Goal: Task Accomplishment & Management: Manage account settings

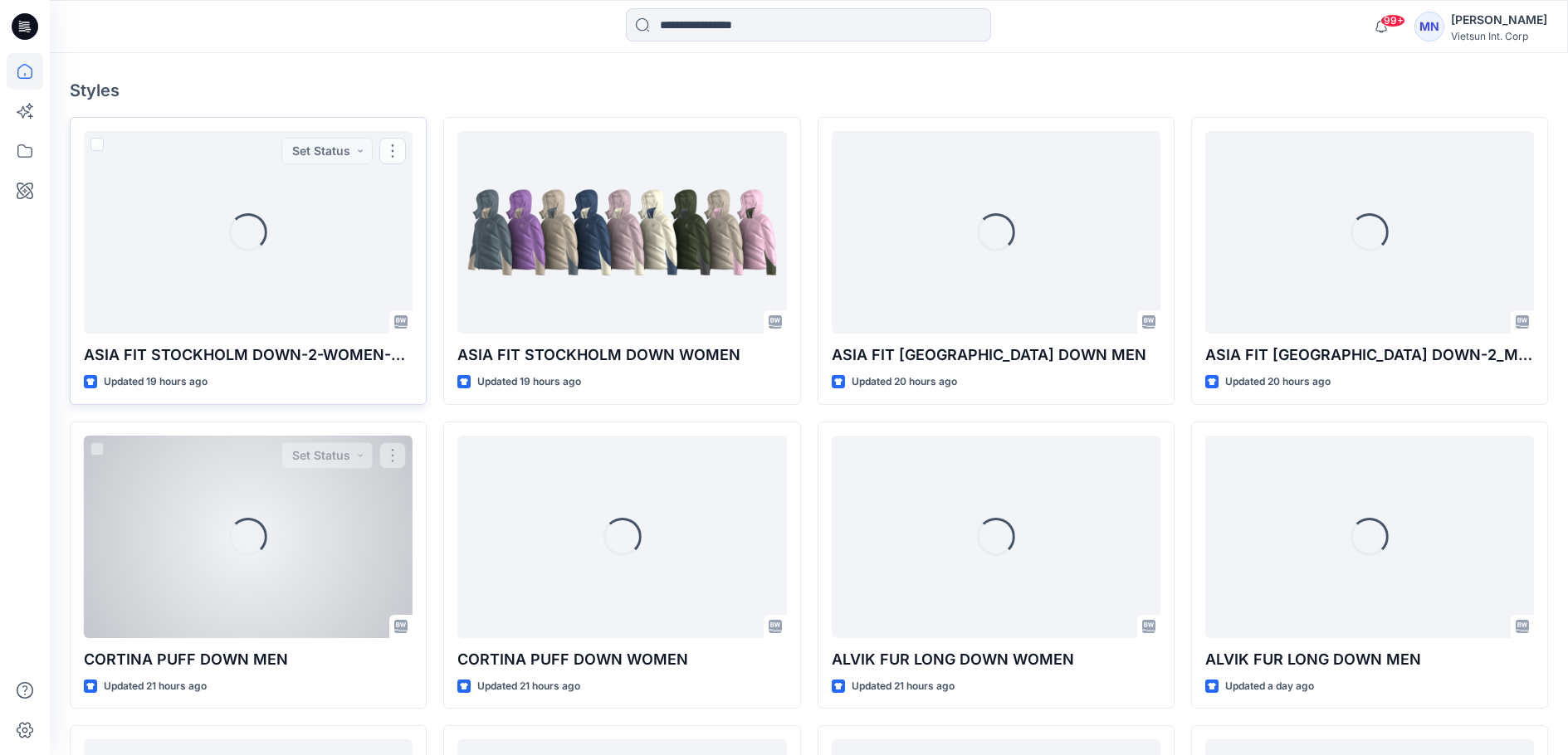
scroll to position [415, 0]
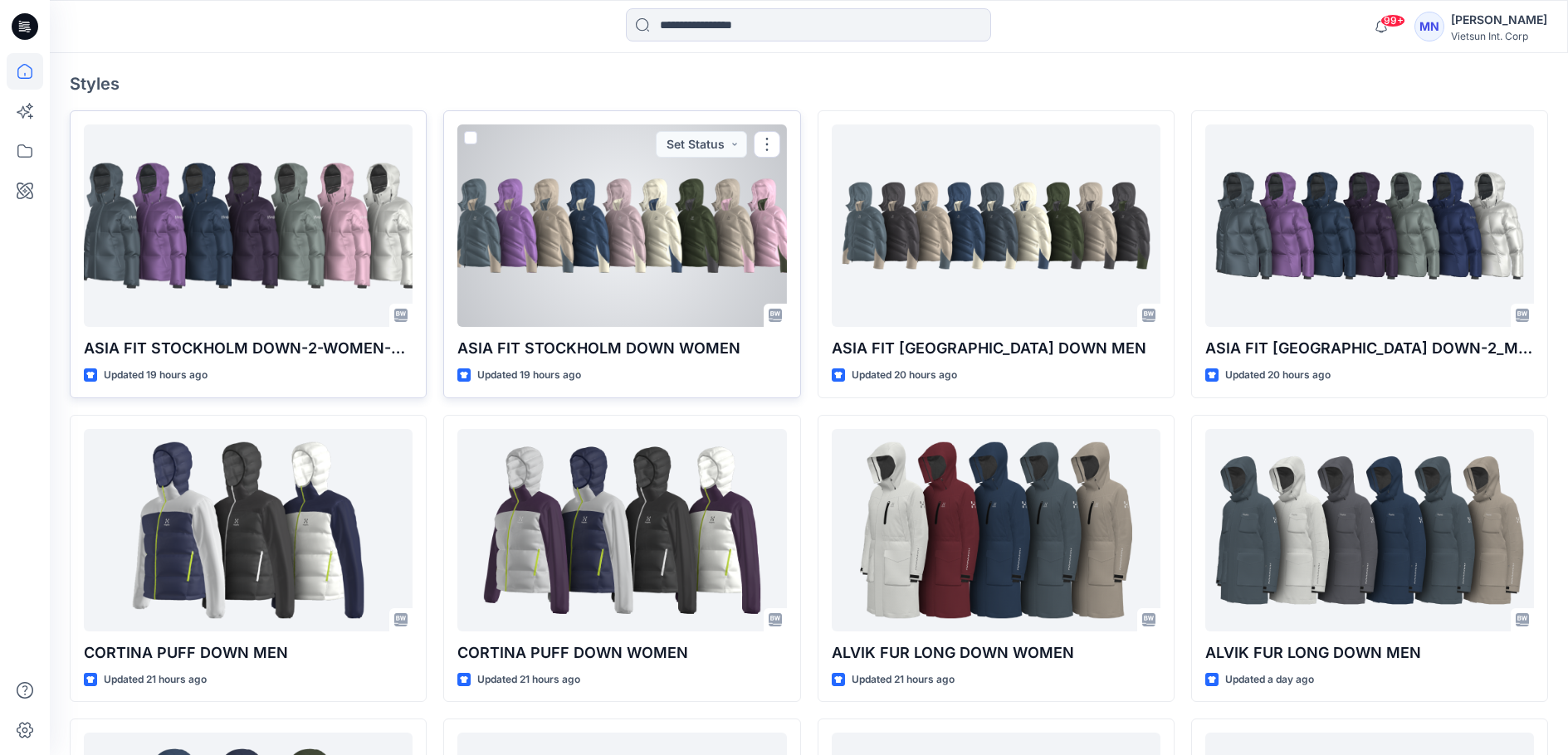
click at [530, 327] on div at bounding box center [622, 225] width 328 height 203
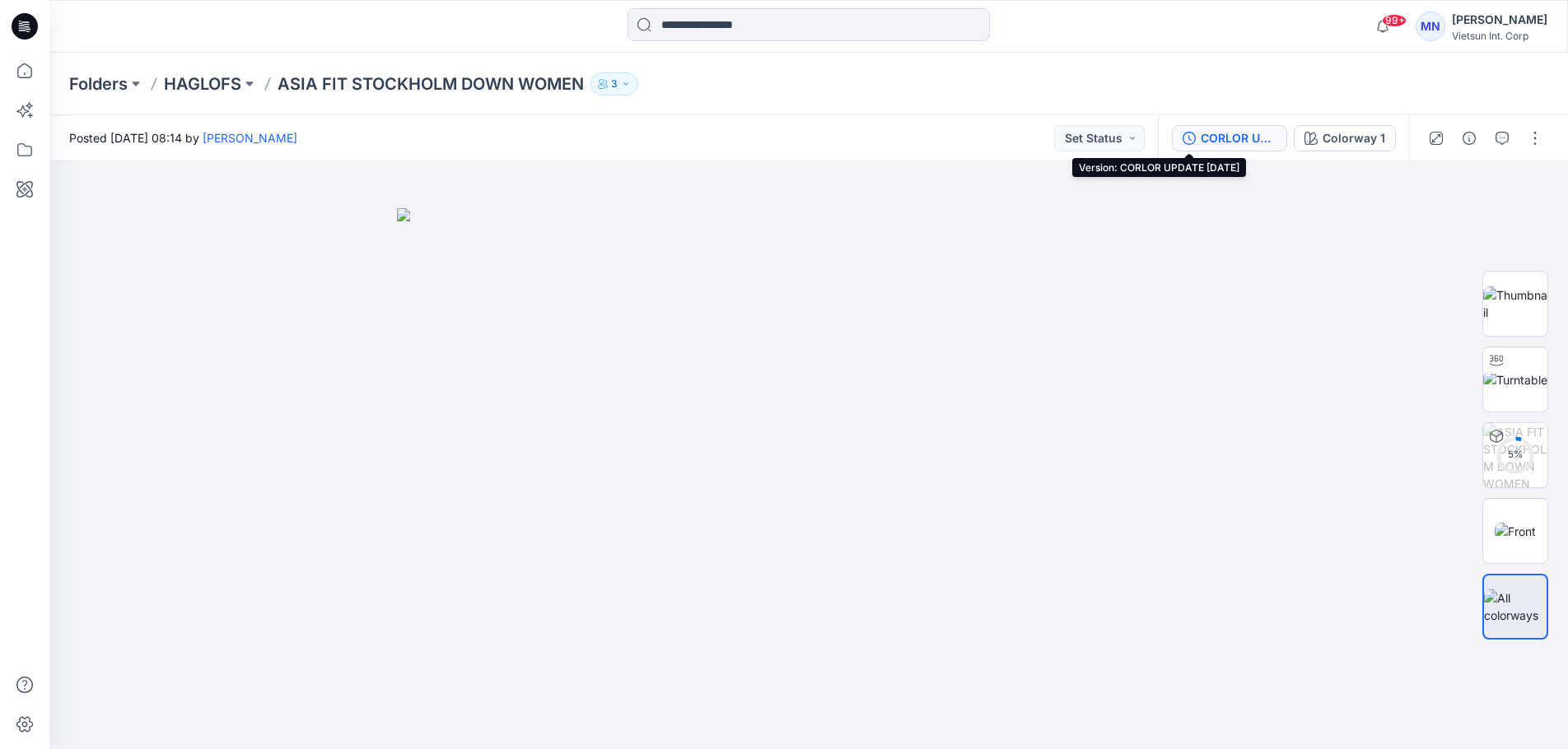
click at [1215, 131] on div "CORLOR UPDATE [DATE]" at bounding box center [1239, 138] width 76 height 18
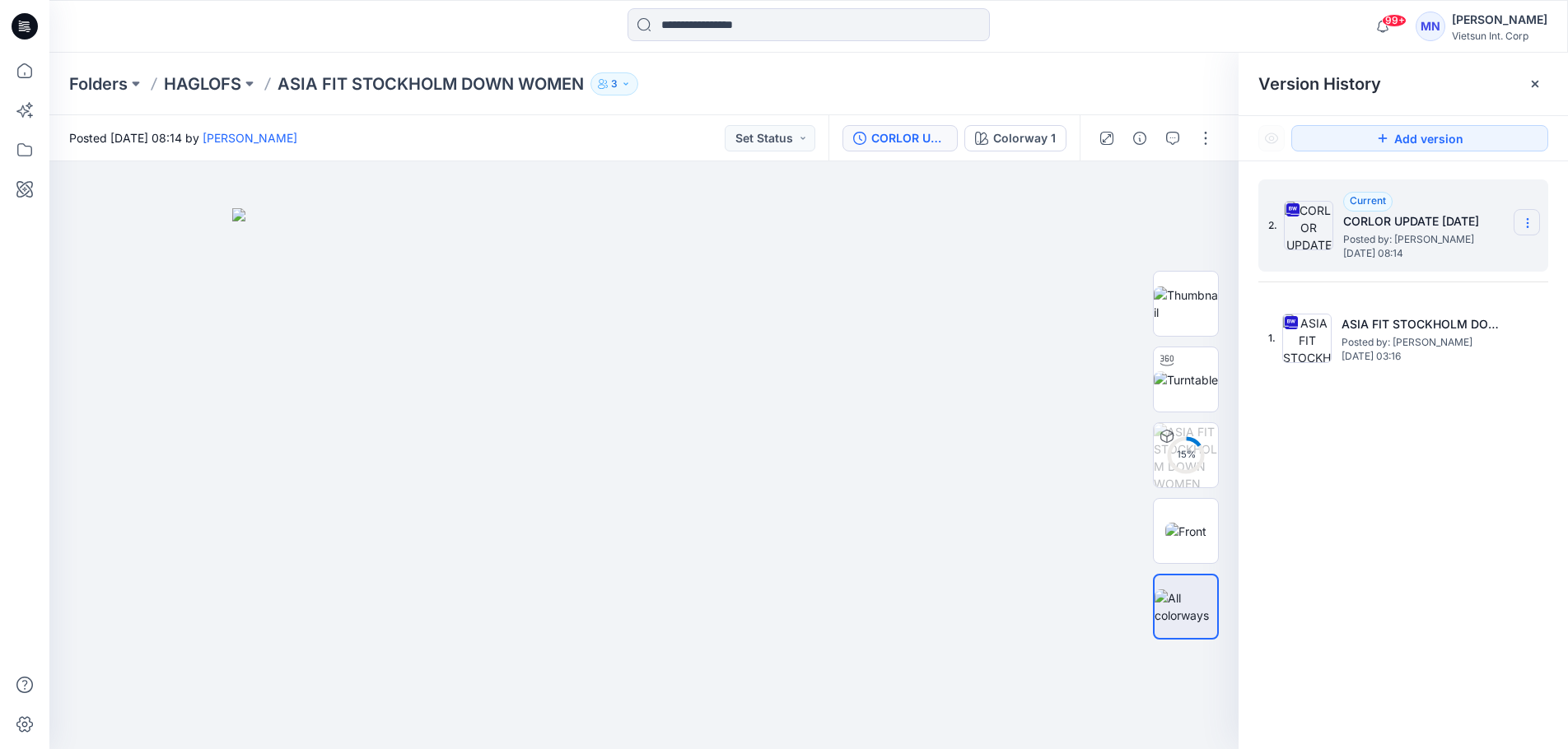
click at [1526, 219] on icon at bounding box center [1527, 222] width 13 height 13
click at [1418, 325] on span "Rename Version" at bounding box center [1418, 321] width 86 height 20
click at [1470, 452] on div "2. Current CORLOR UPDATE 2/10/2025 Posted by: Maianh Nguyen Thursday, October 0…" at bounding box center [1403, 467] width 329 height 611
click at [1535, 226] on section at bounding box center [1527, 222] width 27 height 27
click at [1435, 363] on span "Delete Version" at bounding box center [1414, 361] width 78 height 20
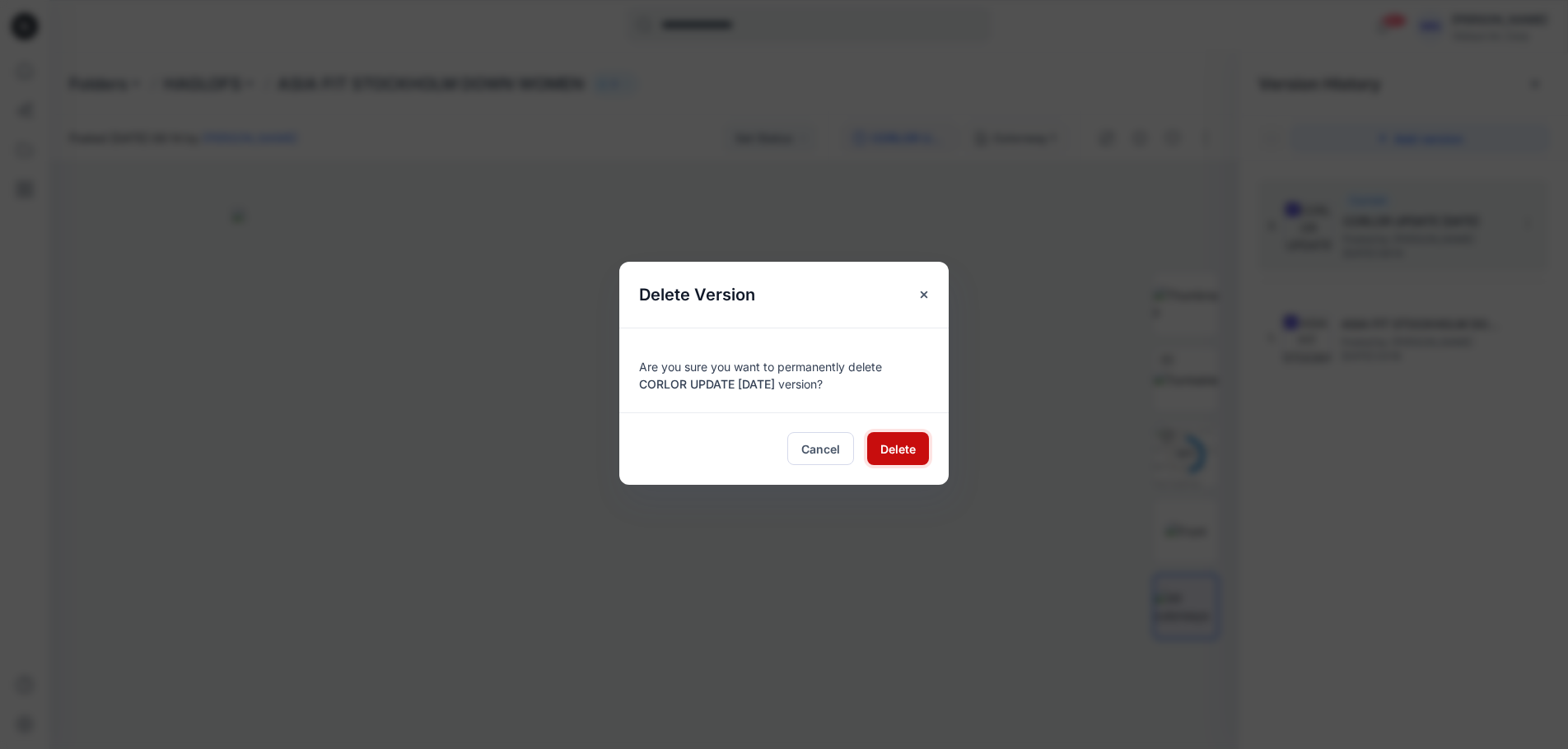
click at [871, 457] on button "Delete" at bounding box center [898, 448] width 62 height 33
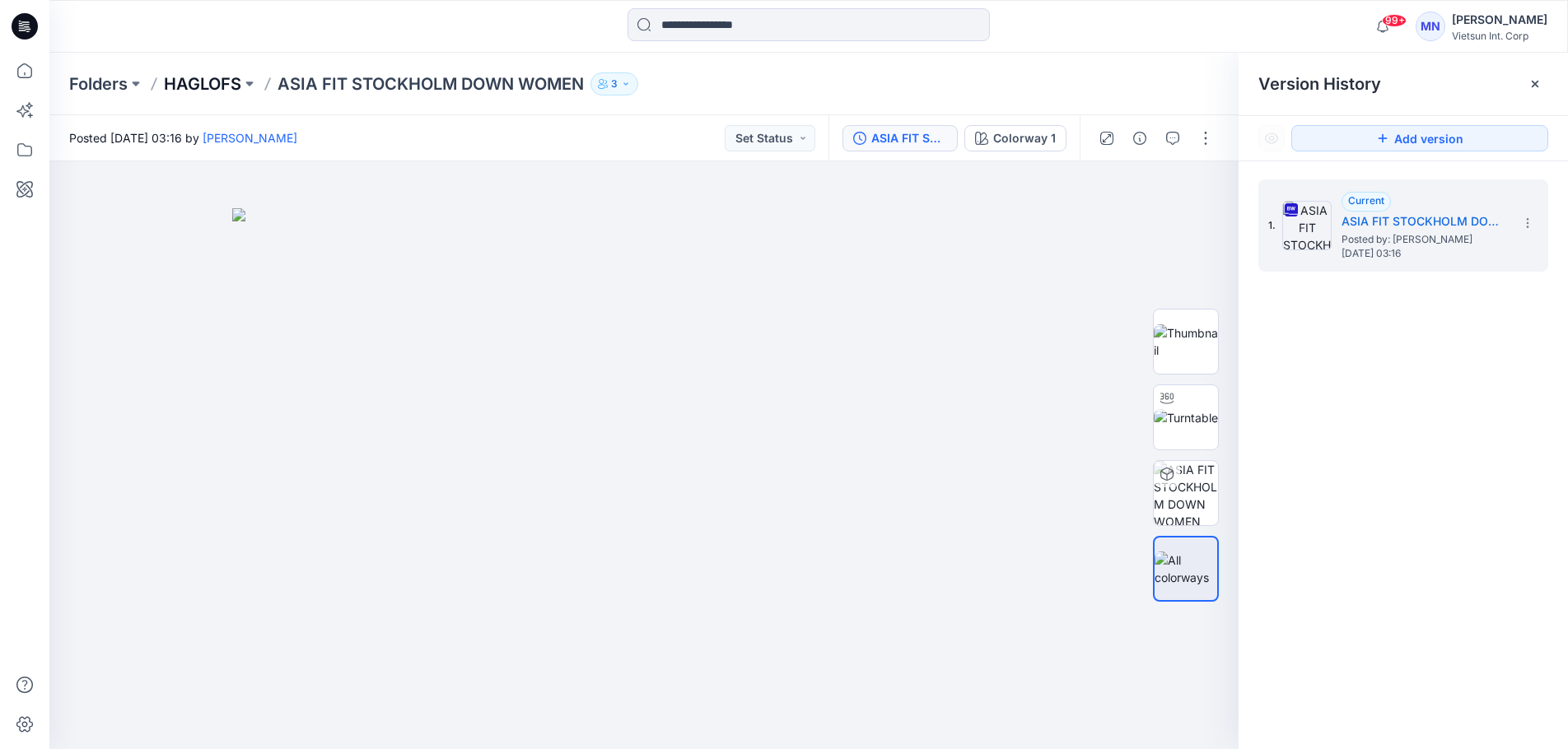
click at [225, 92] on p "HAGLOFS" at bounding box center [203, 84] width 78 height 23
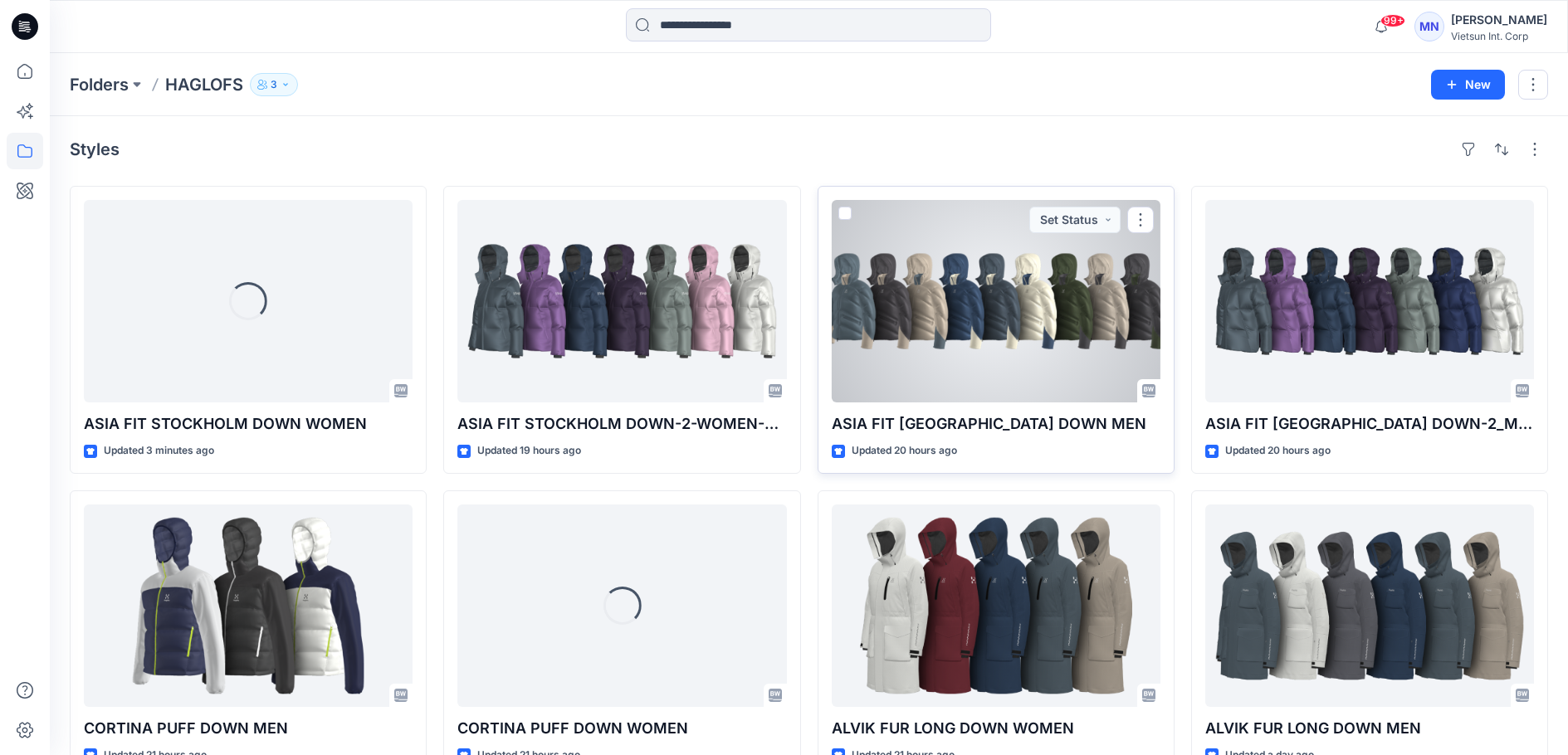
click at [1044, 392] on div at bounding box center [996, 301] width 328 height 203
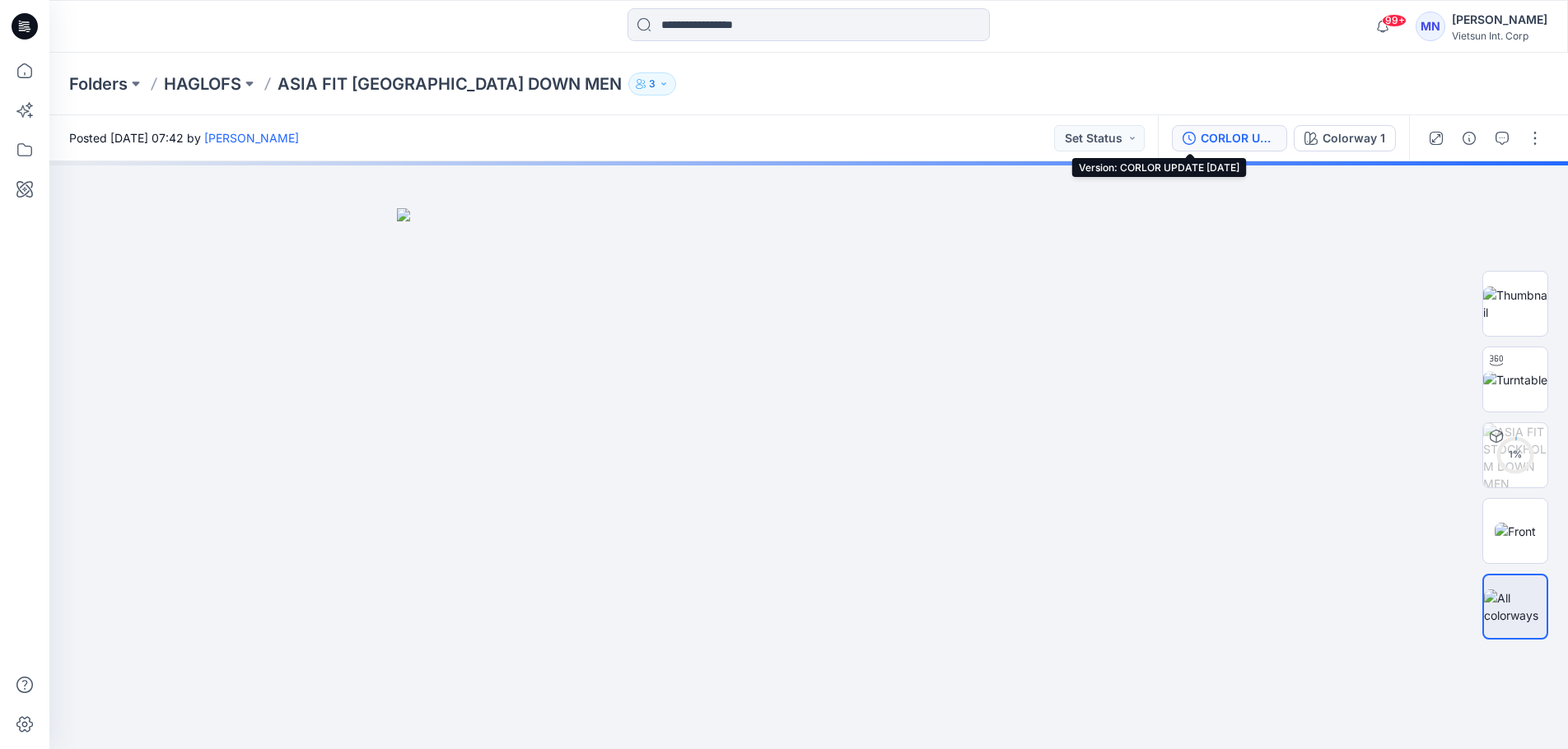
click at [1201, 133] on div "CORLOR UPDATE [DATE]" at bounding box center [1239, 138] width 76 height 18
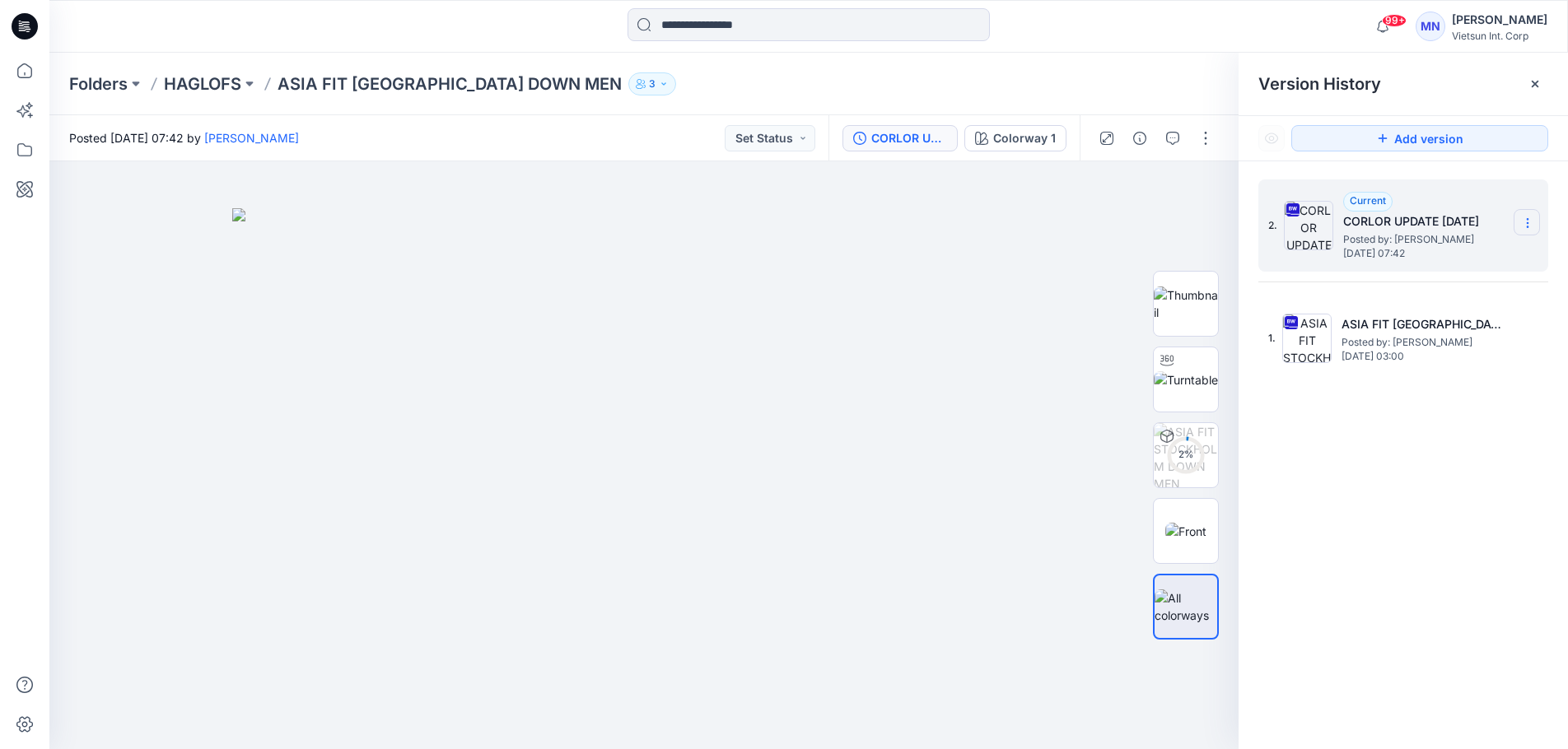
click at [1524, 227] on icon at bounding box center [1527, 222] width 13 height 13
click at [1451, 355] on span "Delete Version" at bounding box center [1414, 361] width 78 height 20
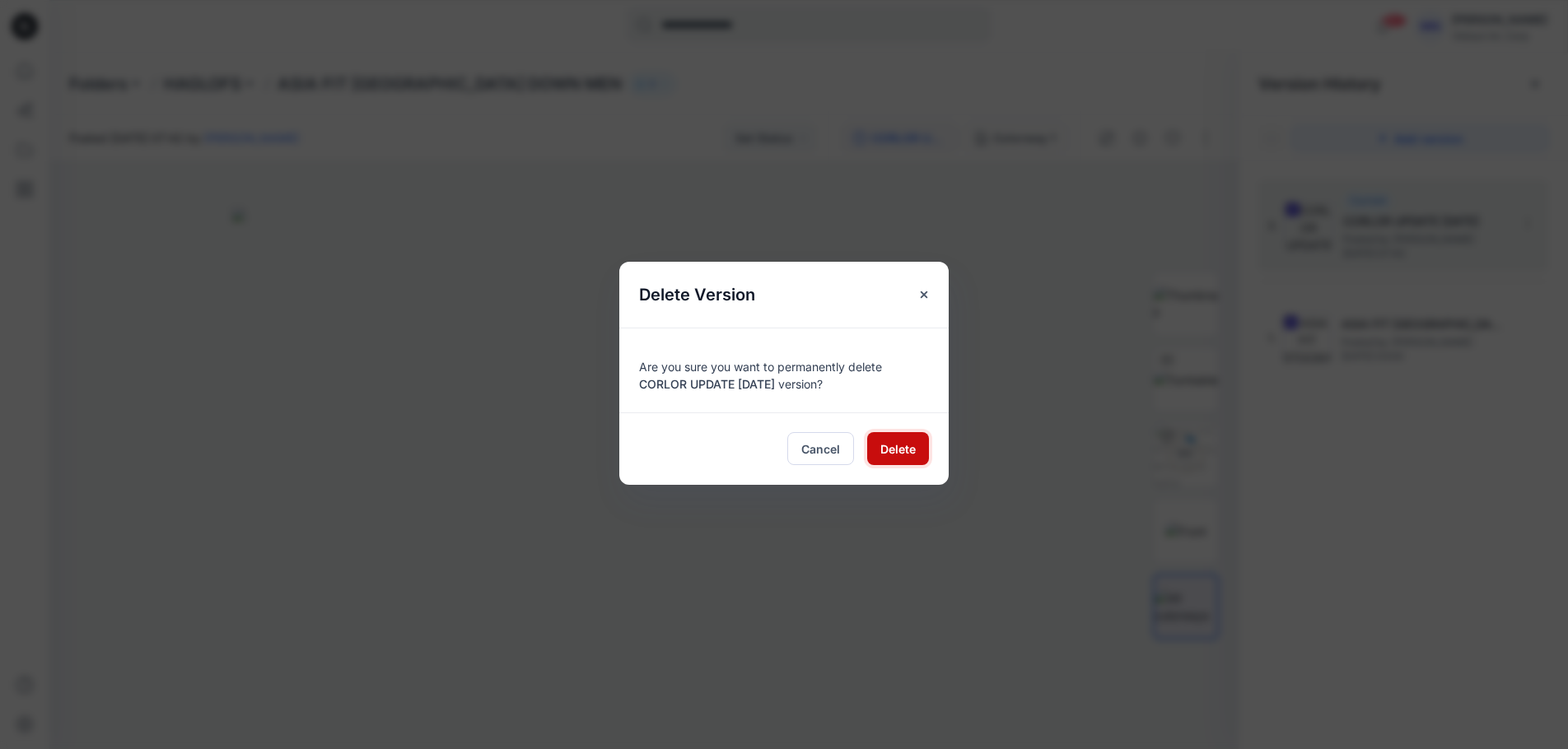
click at [893, 457] on span "Delete" at bounding box center [897, 449] width 35 height 17
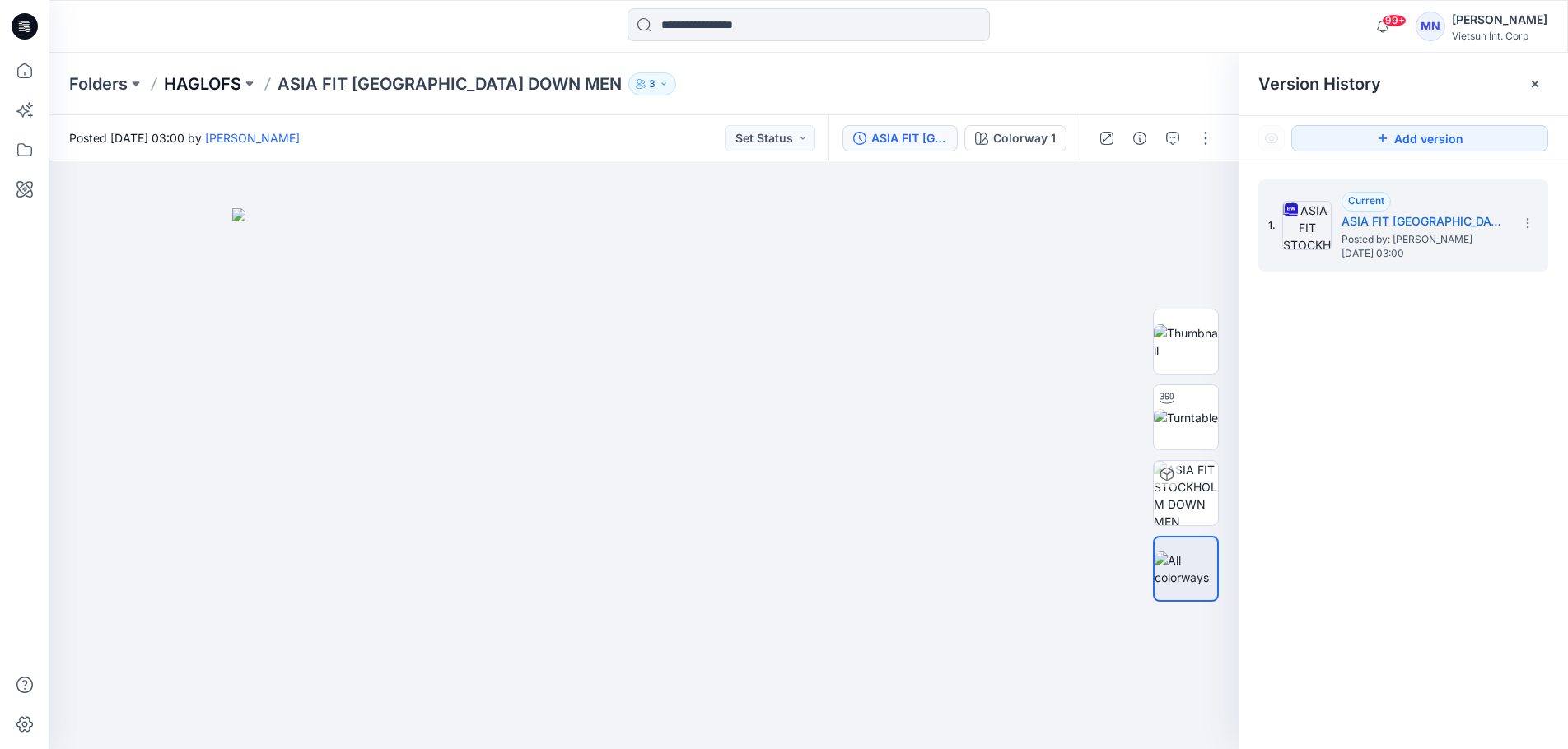
click at [196, 86] on p "HAGLOFS" at bounding box center [203, 84] width 78 height 23
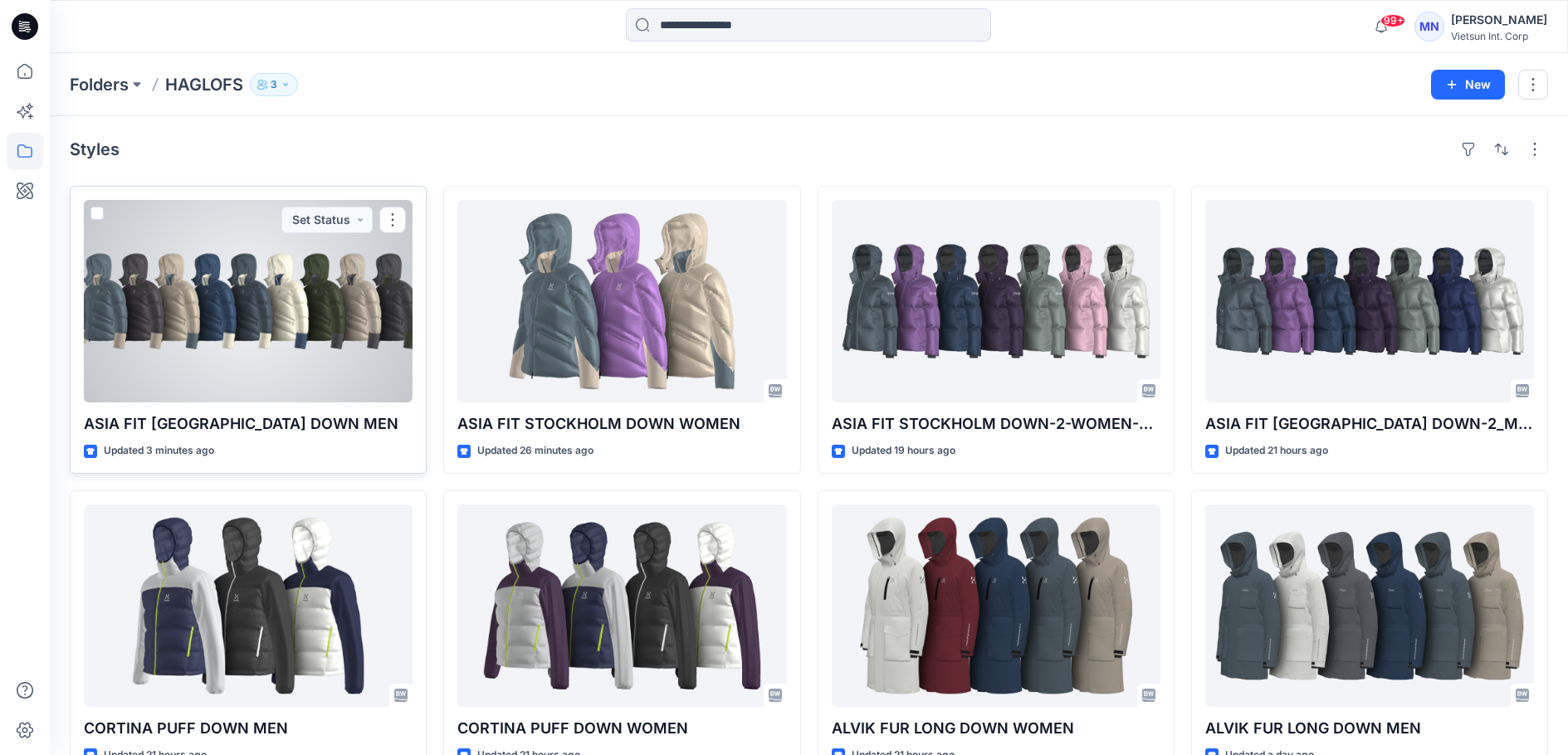
click at [272, 340] on div at bounding box center [247, 301] width 328 height 203
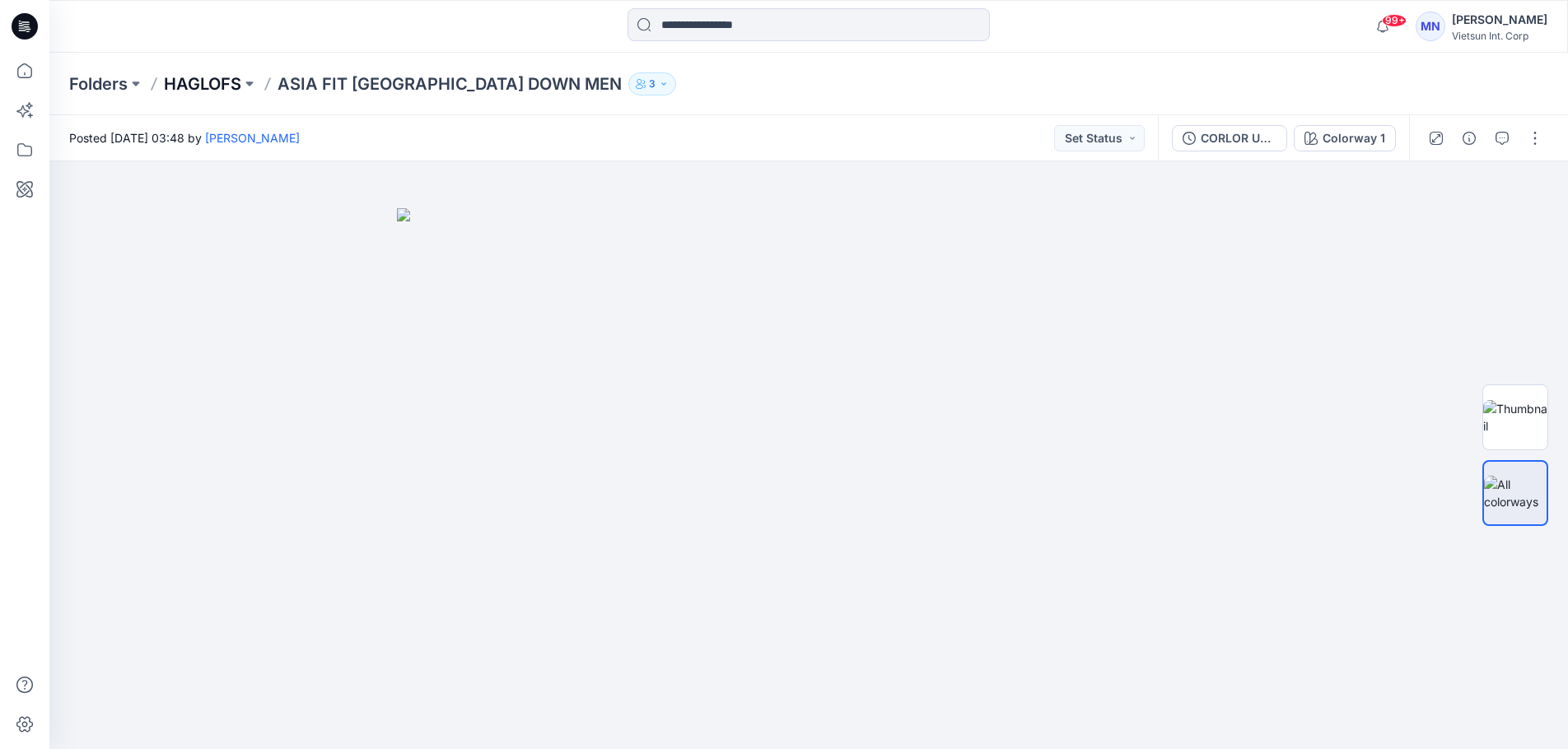
click at [187, 82] on p "HAGLOFS" at bounding box center [203, 84] width 78 height 23
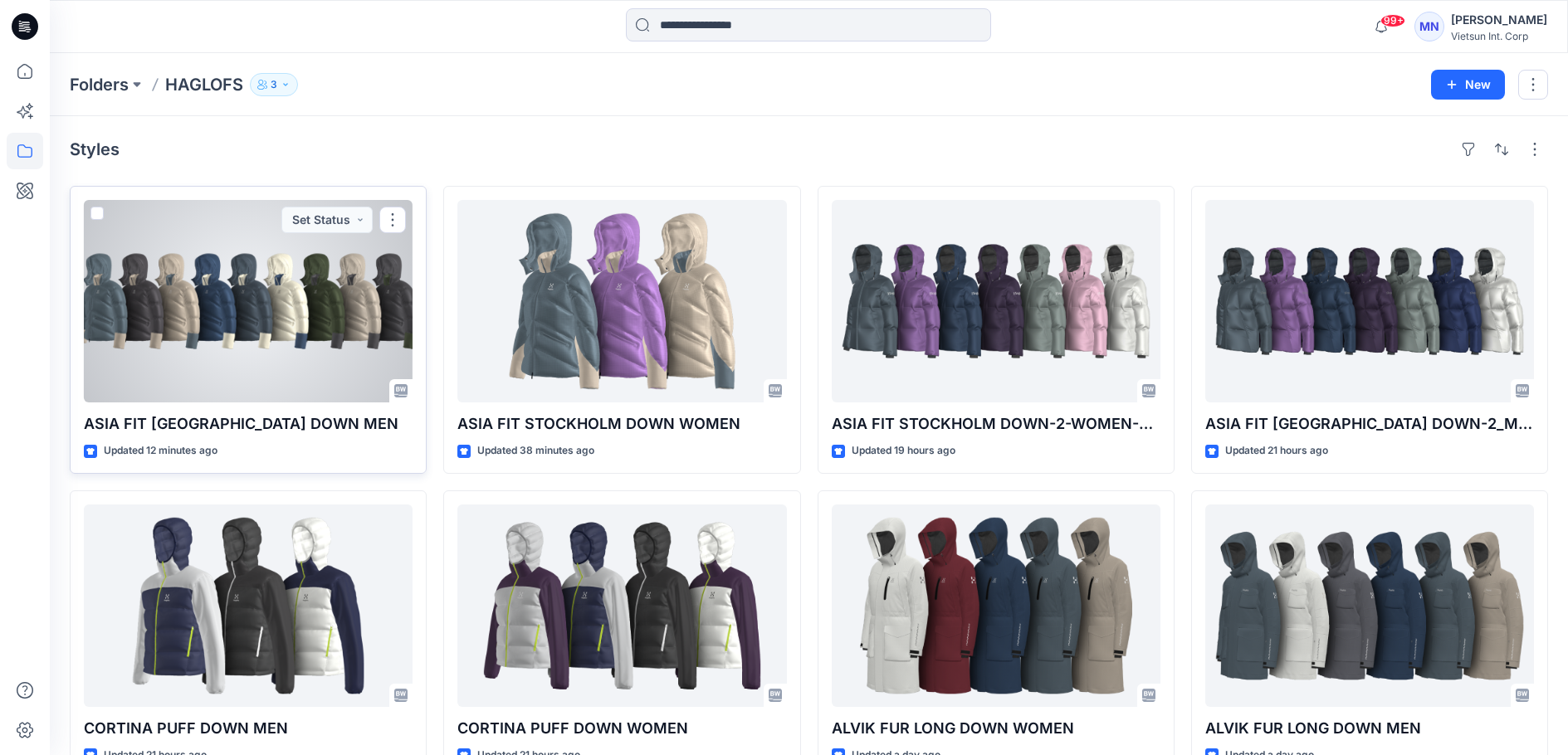
click at [327, 342] on div at bounding box center [247, 301] width 328 height 203
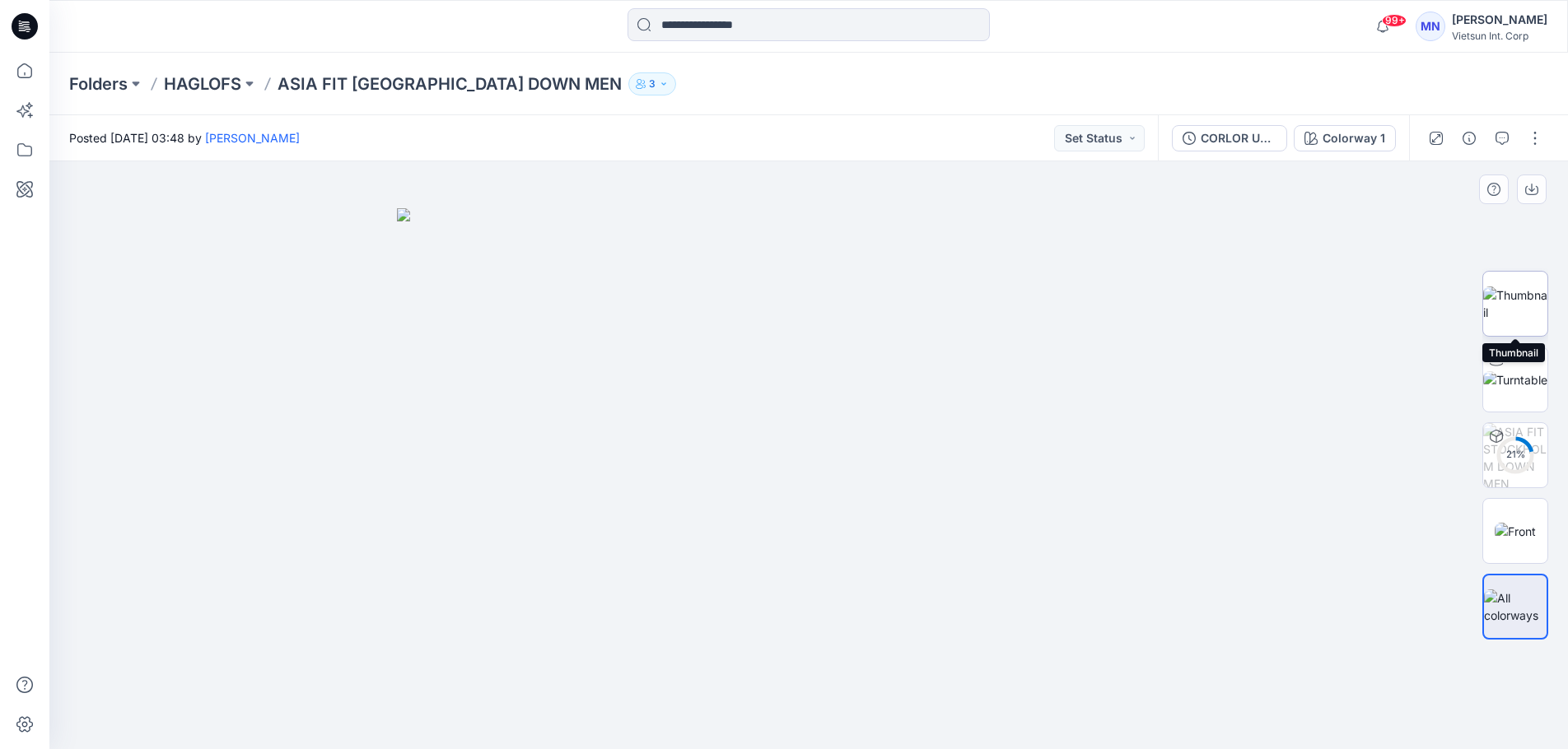
click at [1530, 304] on img at bounding box center [1515, 304] width 64 height 34
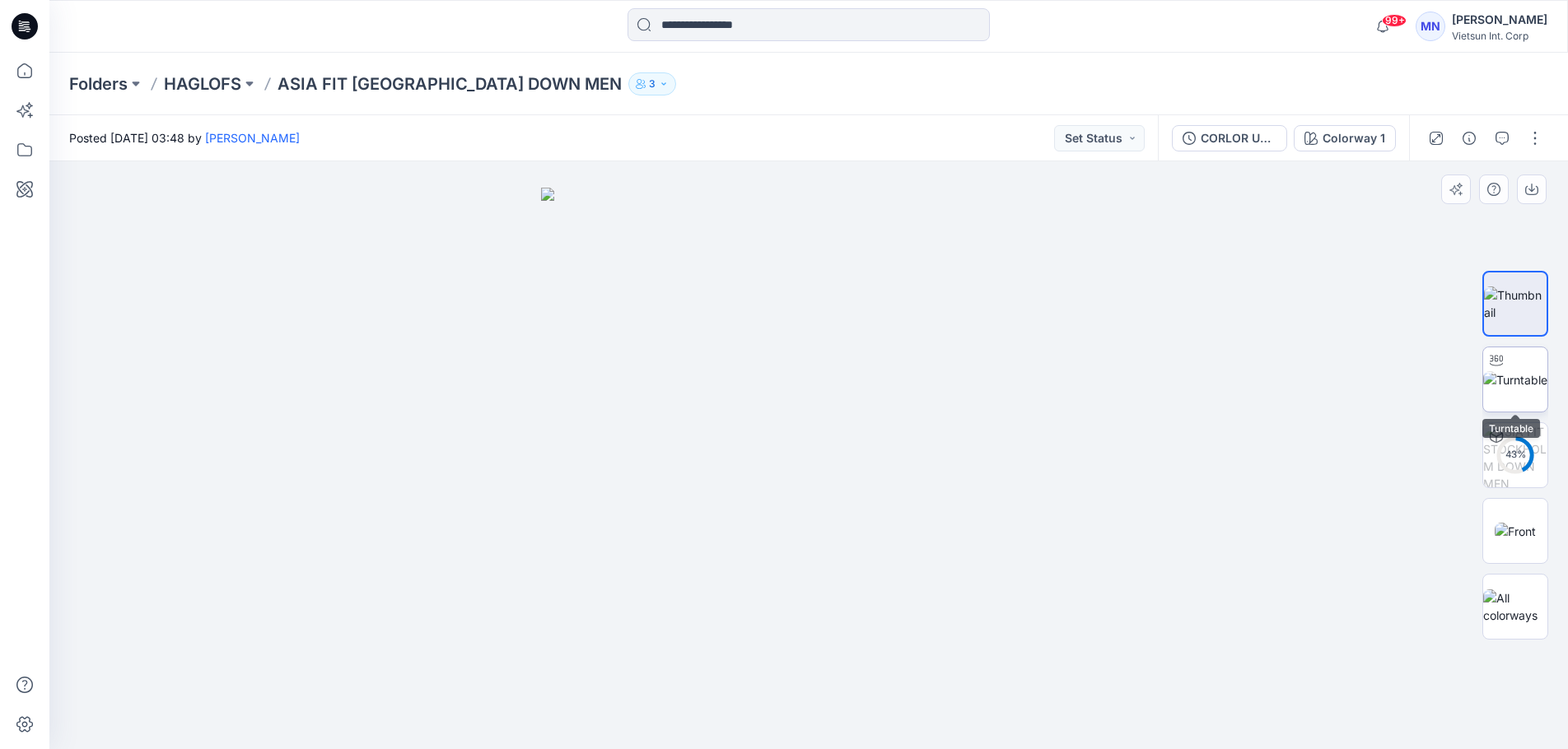
click at [1512, 386] on img at bounding box center [1515, 380] width 64 height 17
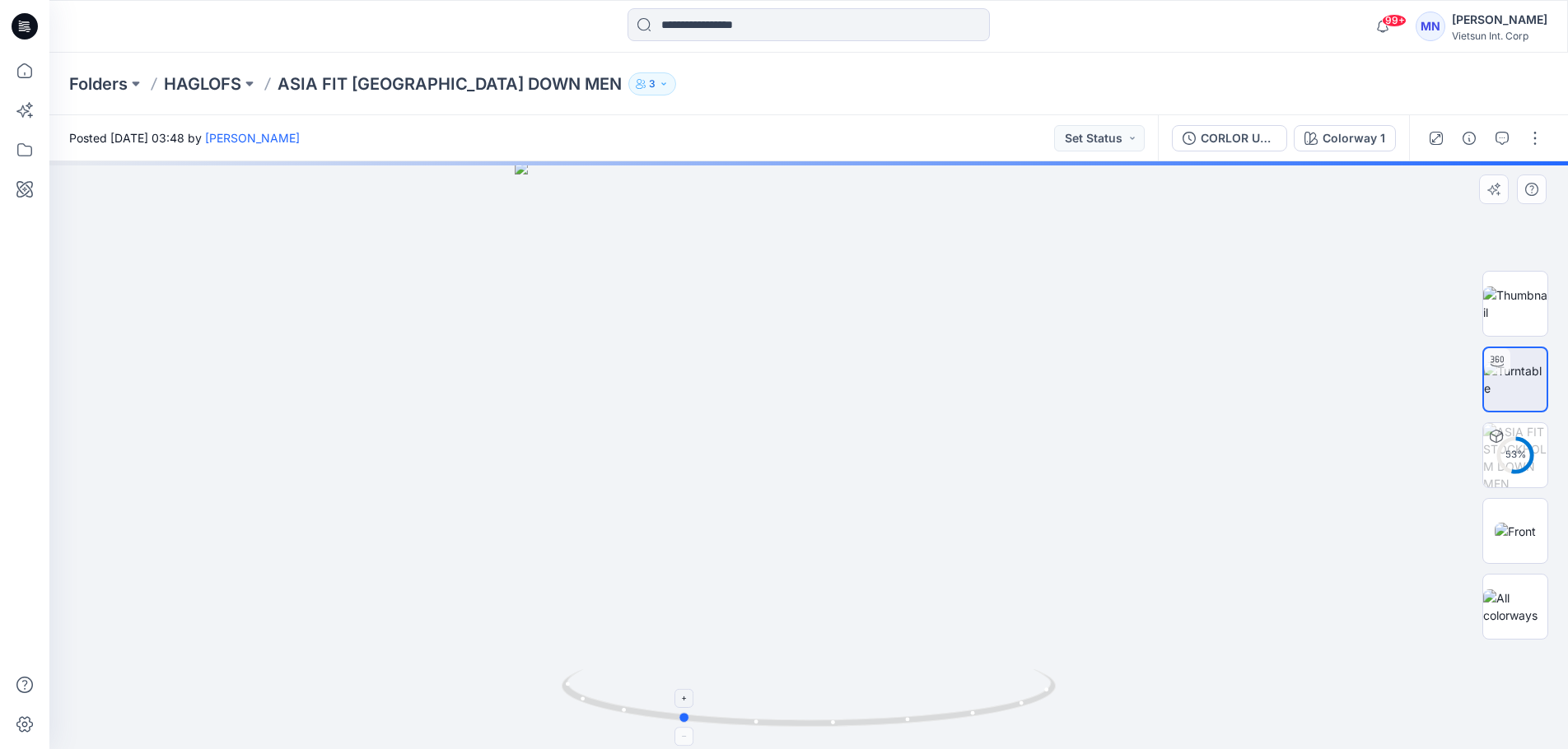
drag, startPoint x: 954, startPoint y: 717, endPoint x: 885, endPoint y: 725, distance: 69.5
click at [885, 725] on icon at bounding box center [811, 700] width 499 height 62
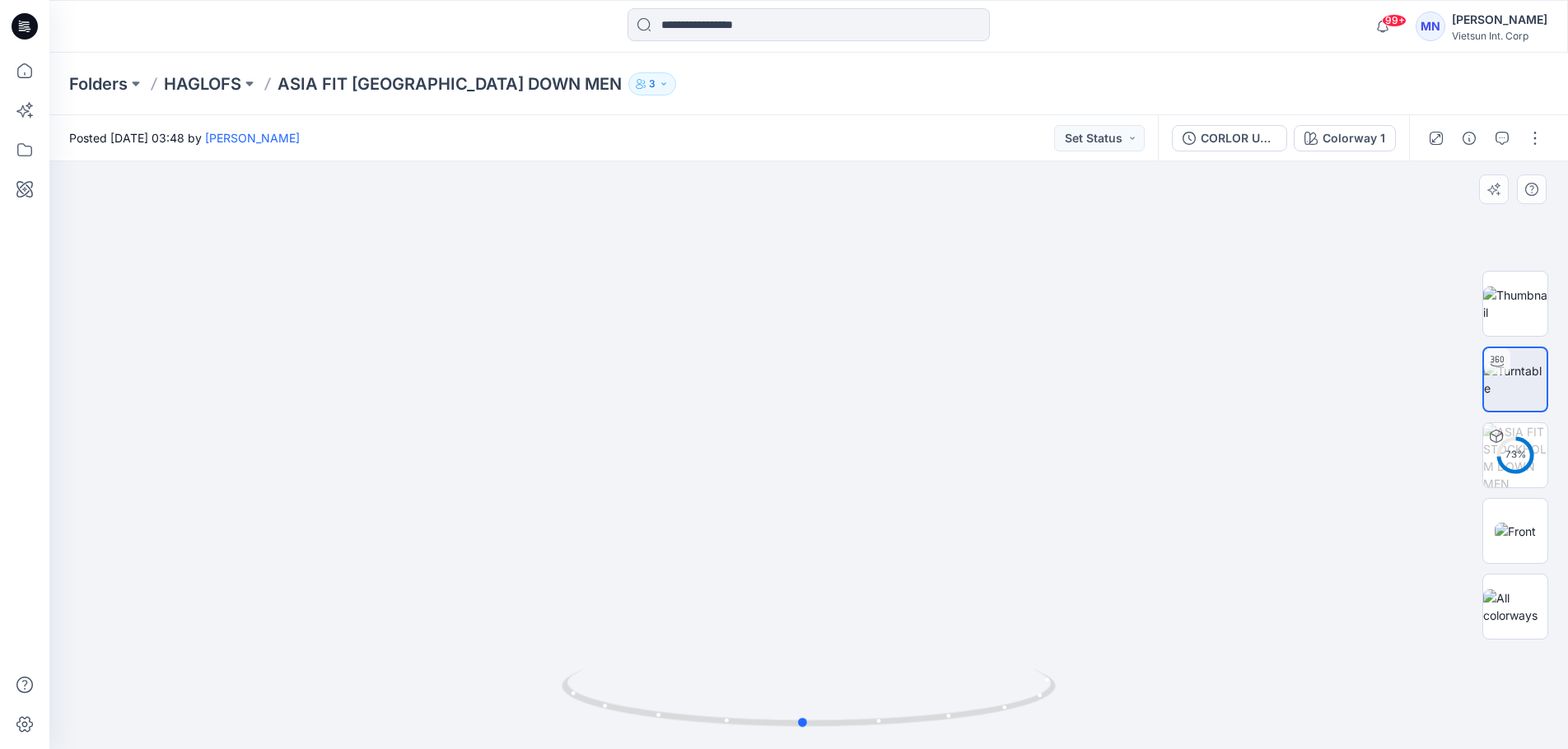
drag, startPoint x: 713, startPoint y: 724, endPoint x: 853, endPoint y: 745, distance: 141.6
click at [850, 745] on div at bounding box center [809, 708] width 494 height 82
click at [1540, 136] on button "button" at bounding box center [1535, 138] width 27 height 27
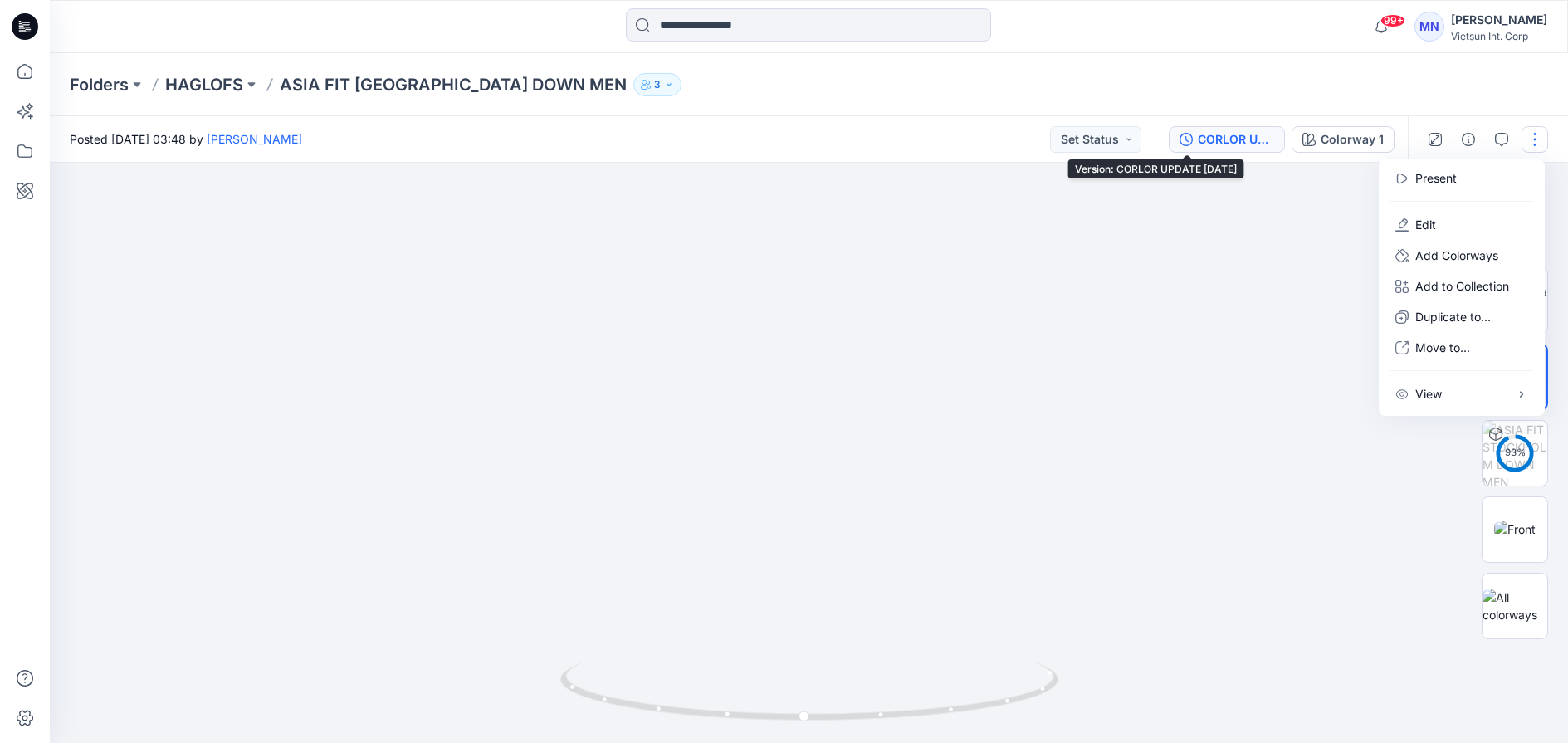
click at [1197, 145] on div "CORLOR UPDATE [DATE]" at bounding box center [1235, 139] width 77 height 18
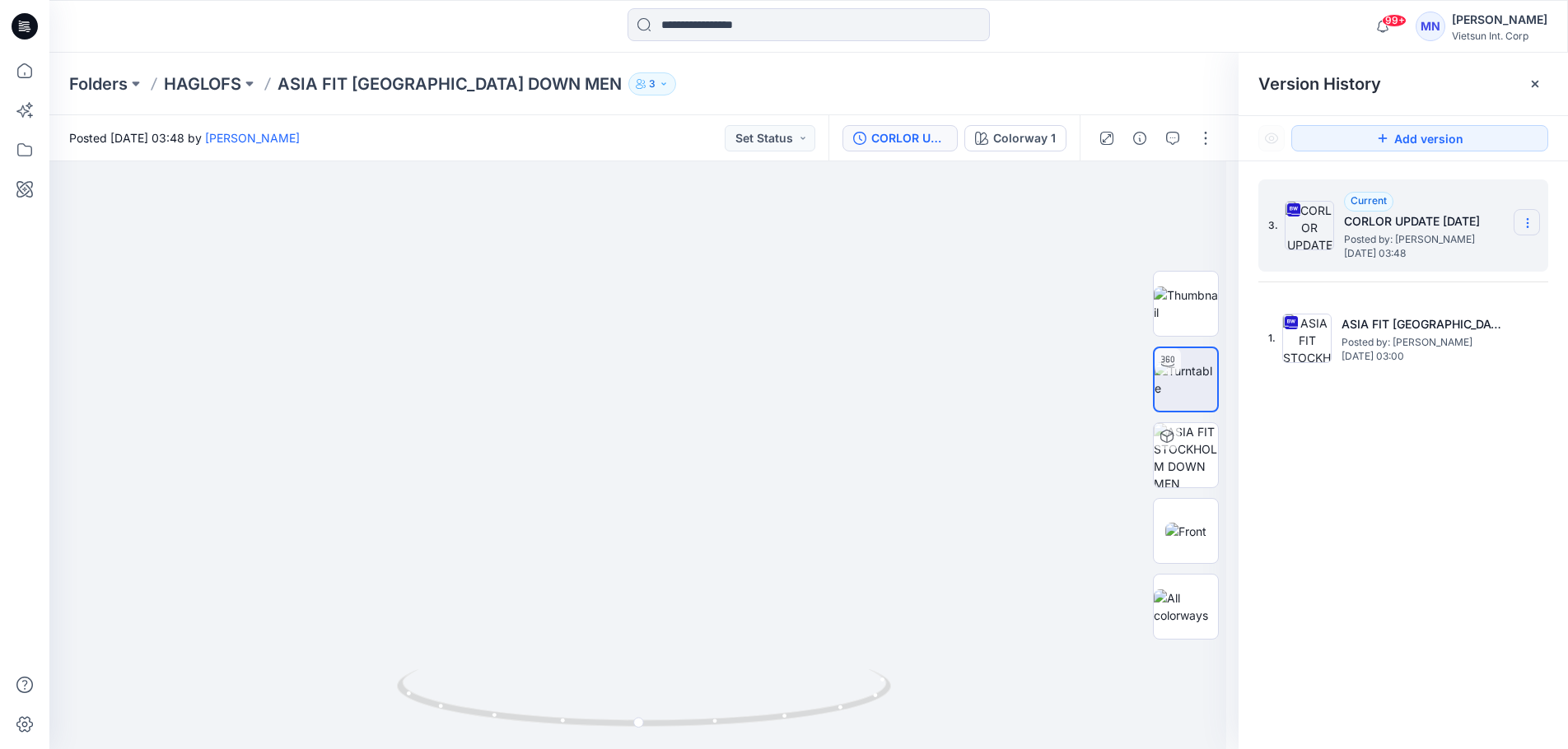
click at [1533, 219] on icon at bounding box center [1527, 222] width 13 height 13
click at [1426, 366] on span "Delete Version" at bounding box center [1414, 361] width 78 height 20
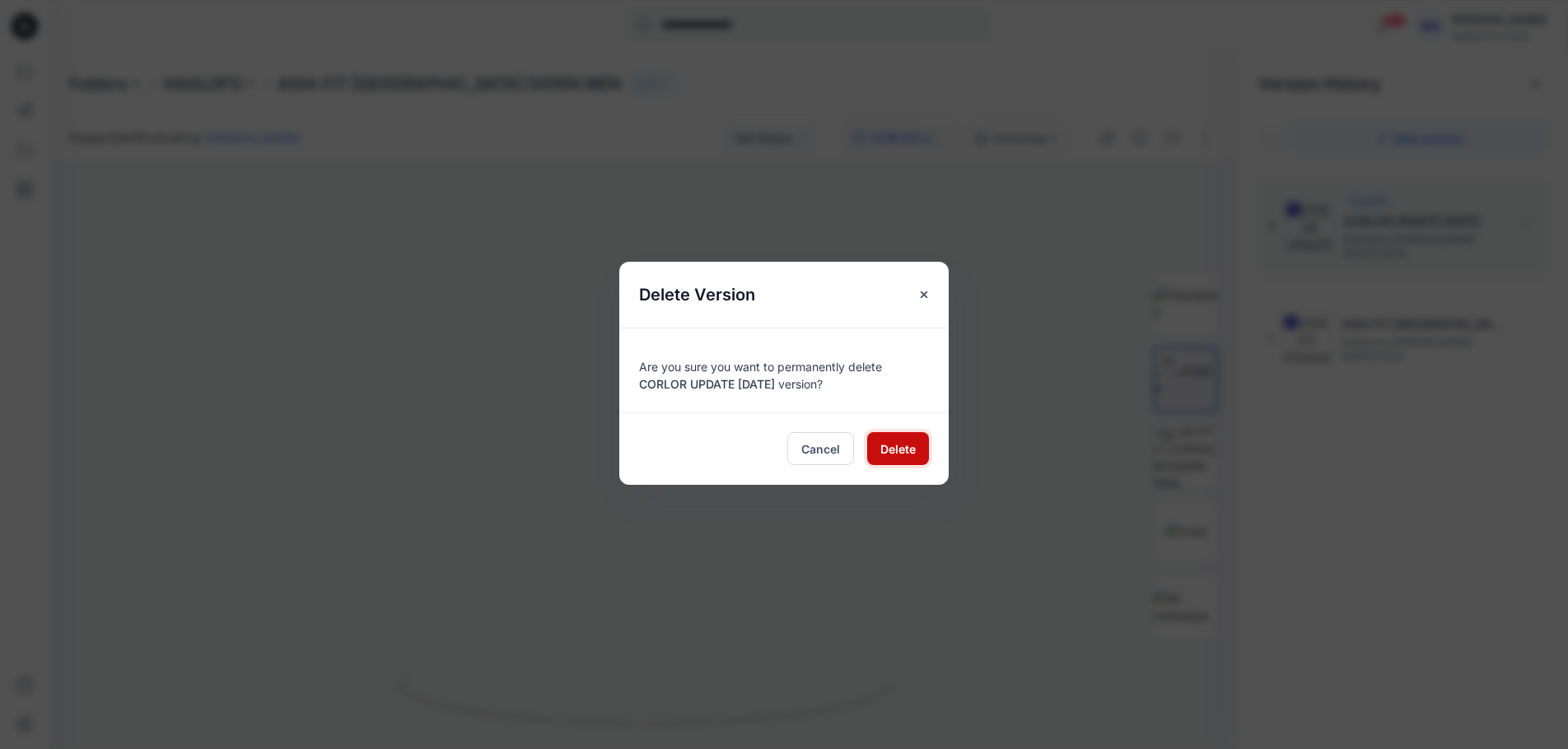
click at [897, 457] on span "Delete" at bounding box center [897, 449] width 35 height 17
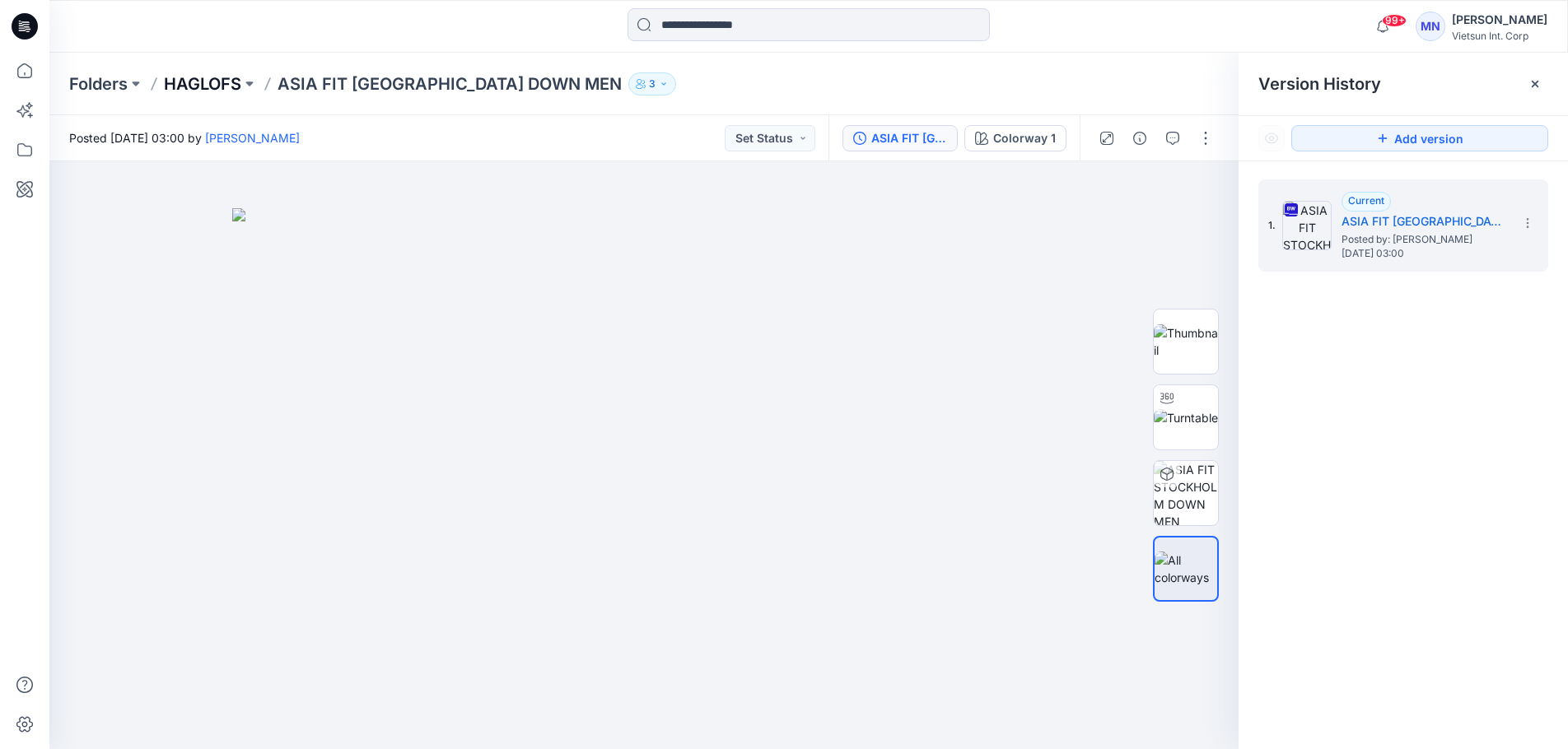
click at [231, 87] on p "HAGLOFS" at bounding box center [203, 84] width 78 height 23
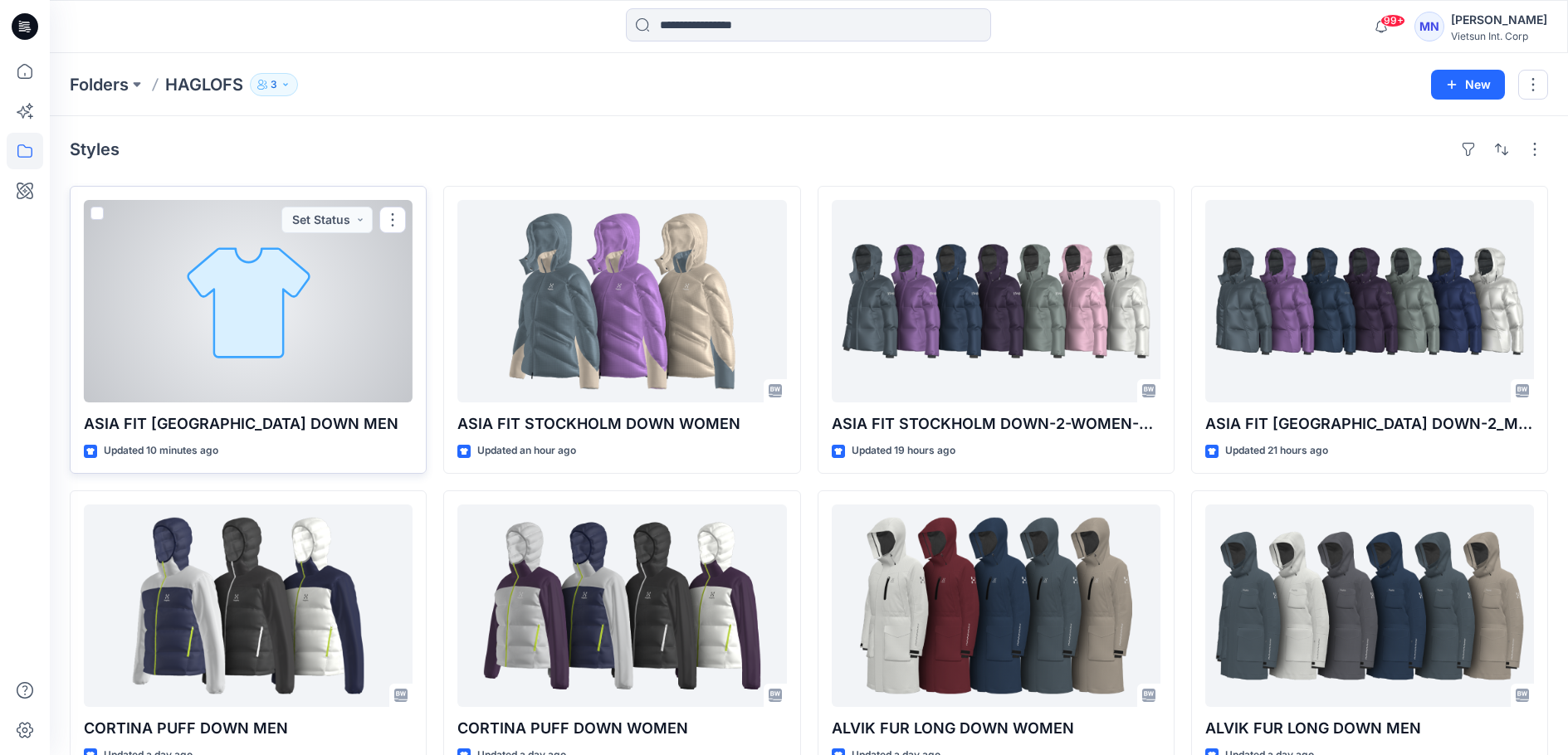
click at [279, 385] on div at bounding box center [247, 301] width 328 height 203
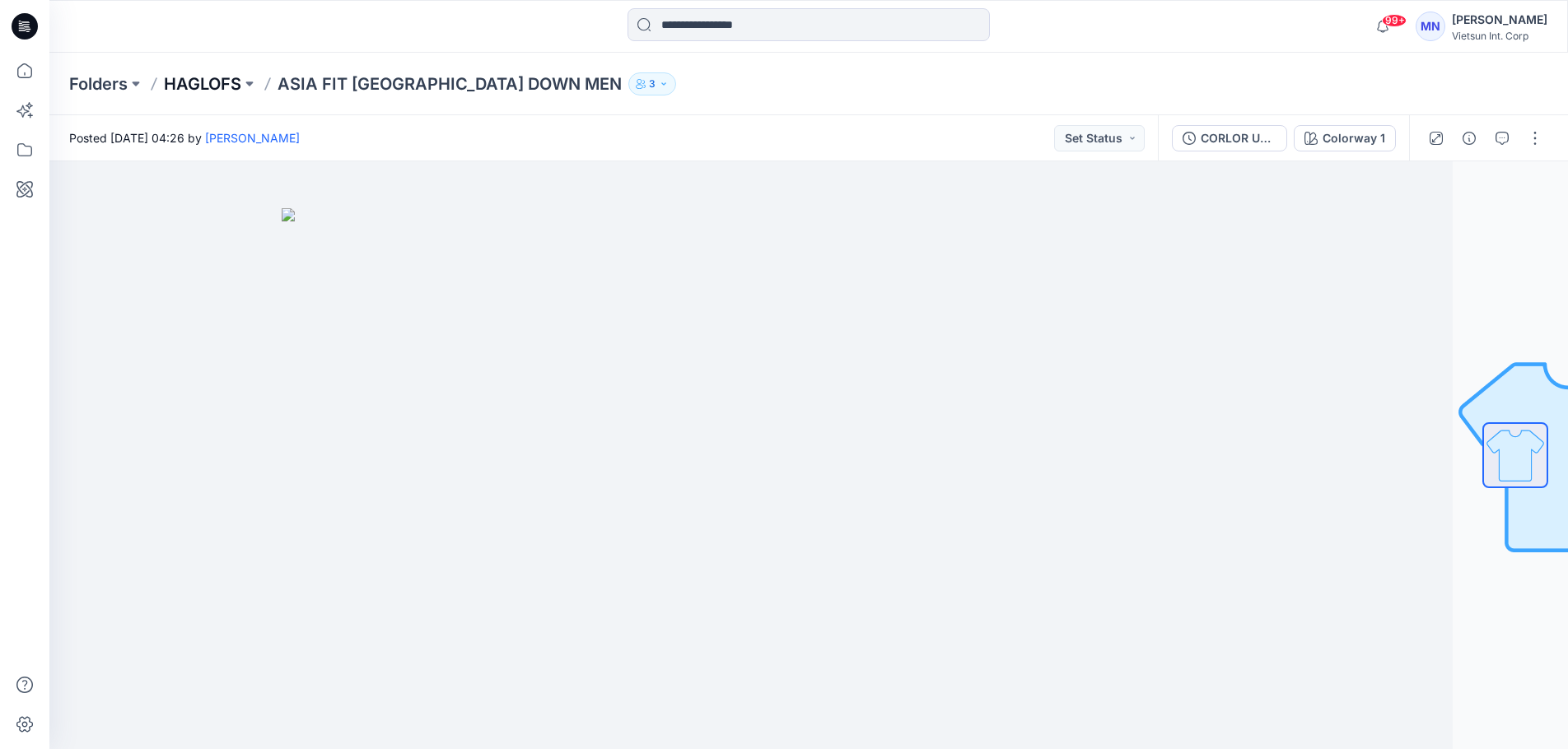
click at [222, 91] on p "HAGLOFS" at bounding box center [203, 84] width 78 height 23
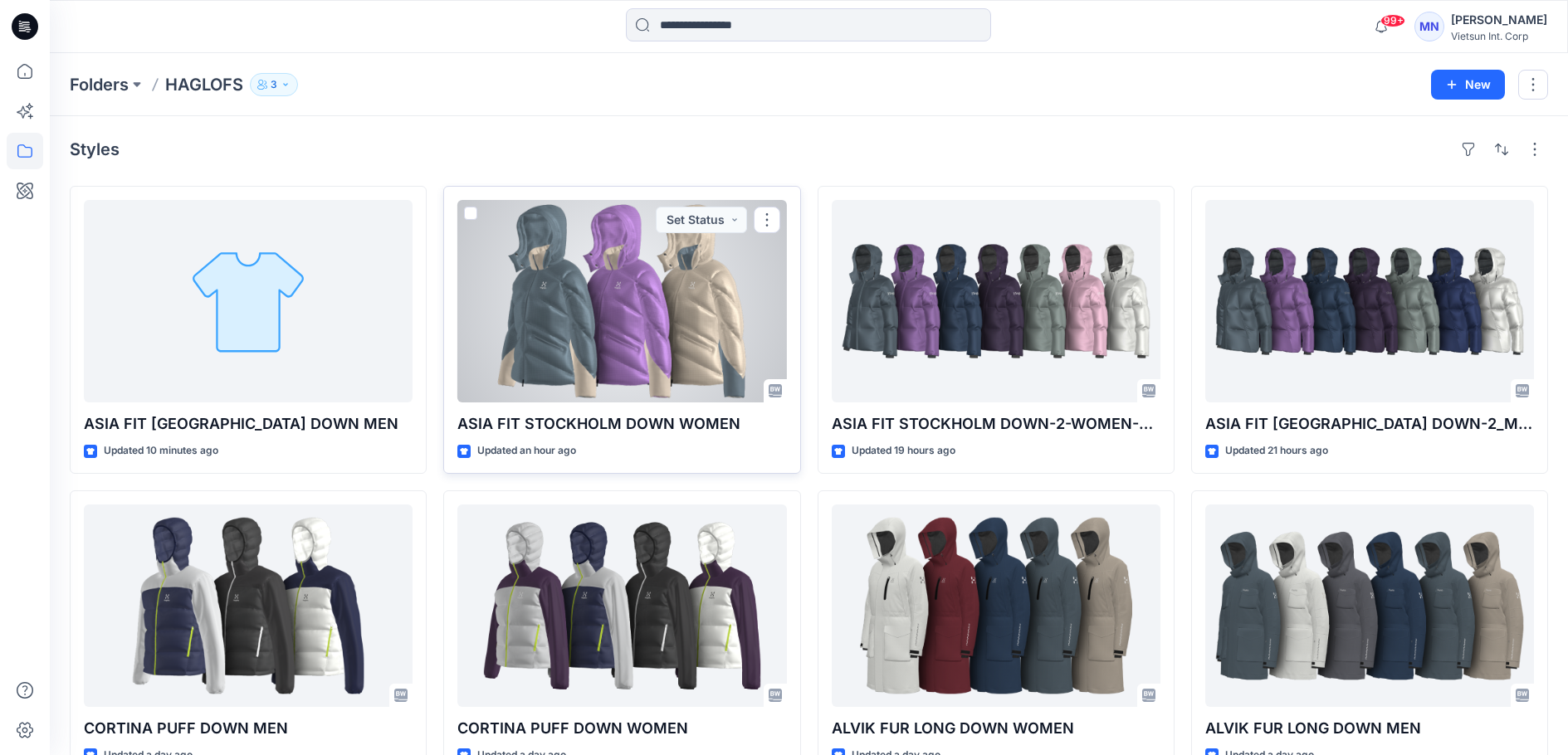
click at [595, 319] on div at bounding box center [622, 301] width 328 height 203
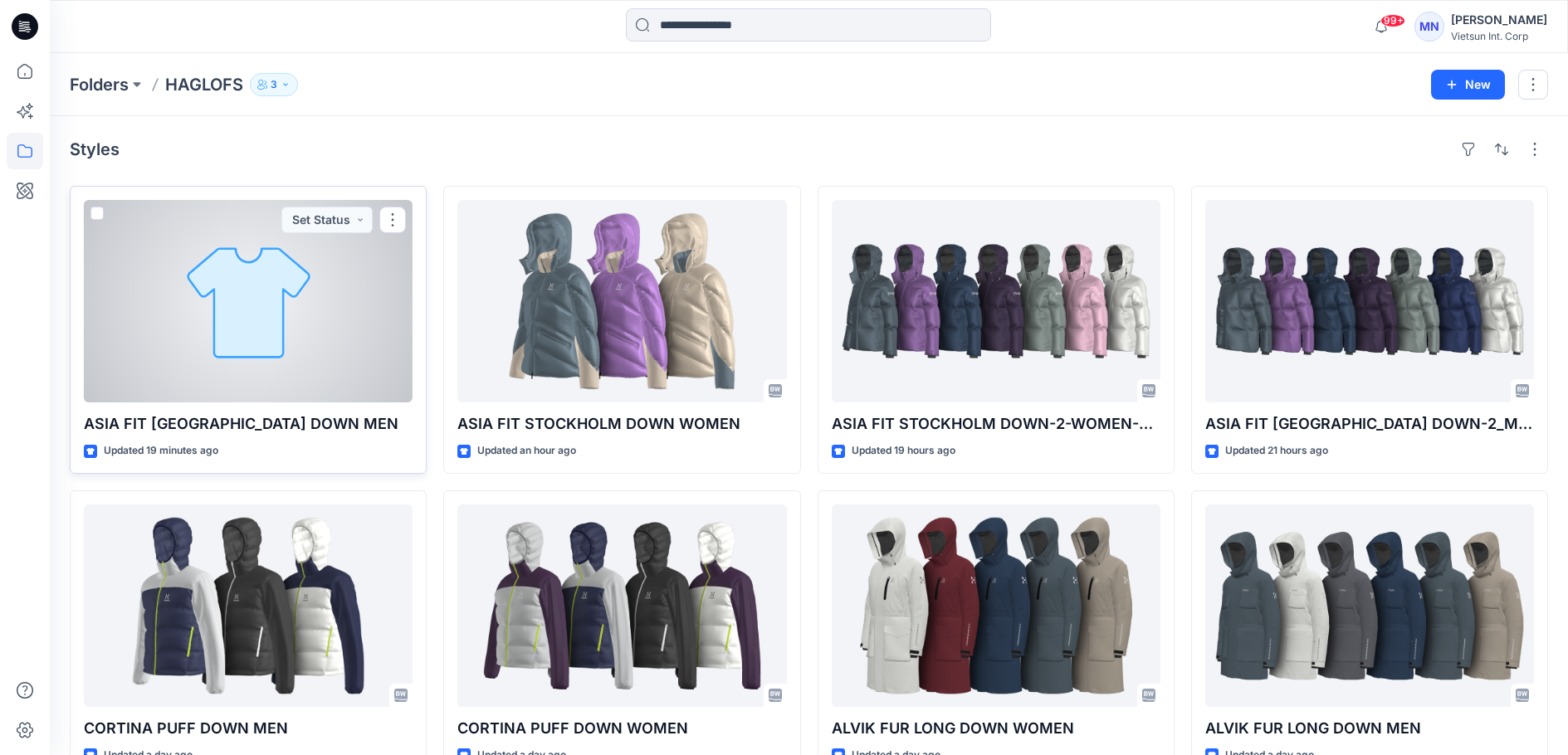
click at [240, 385] on div at bounding box center [247, 301] width 328 height 203
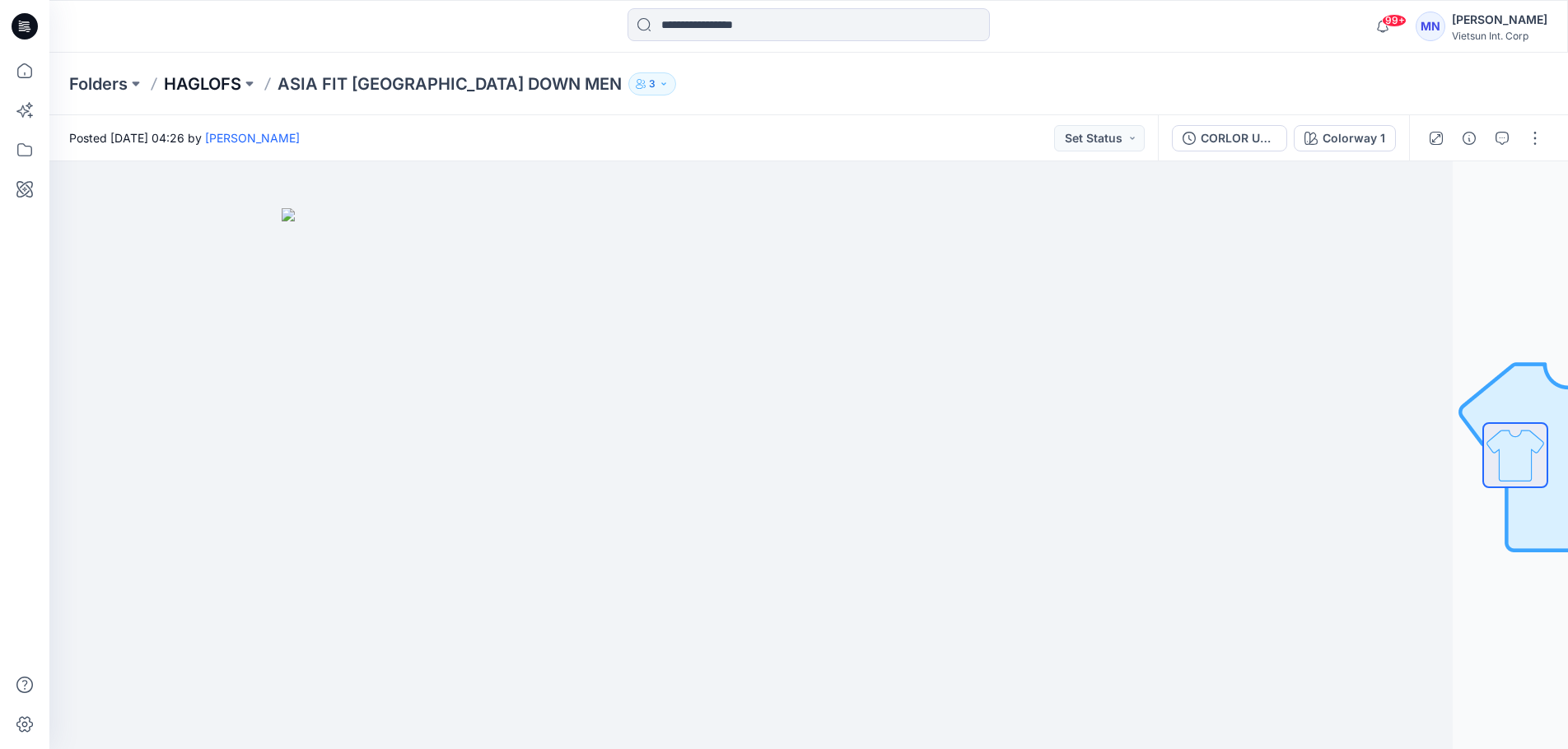
click at [208, 79] on p "HAGLOFS" at bounding box center [203, 84] width 78 height 23
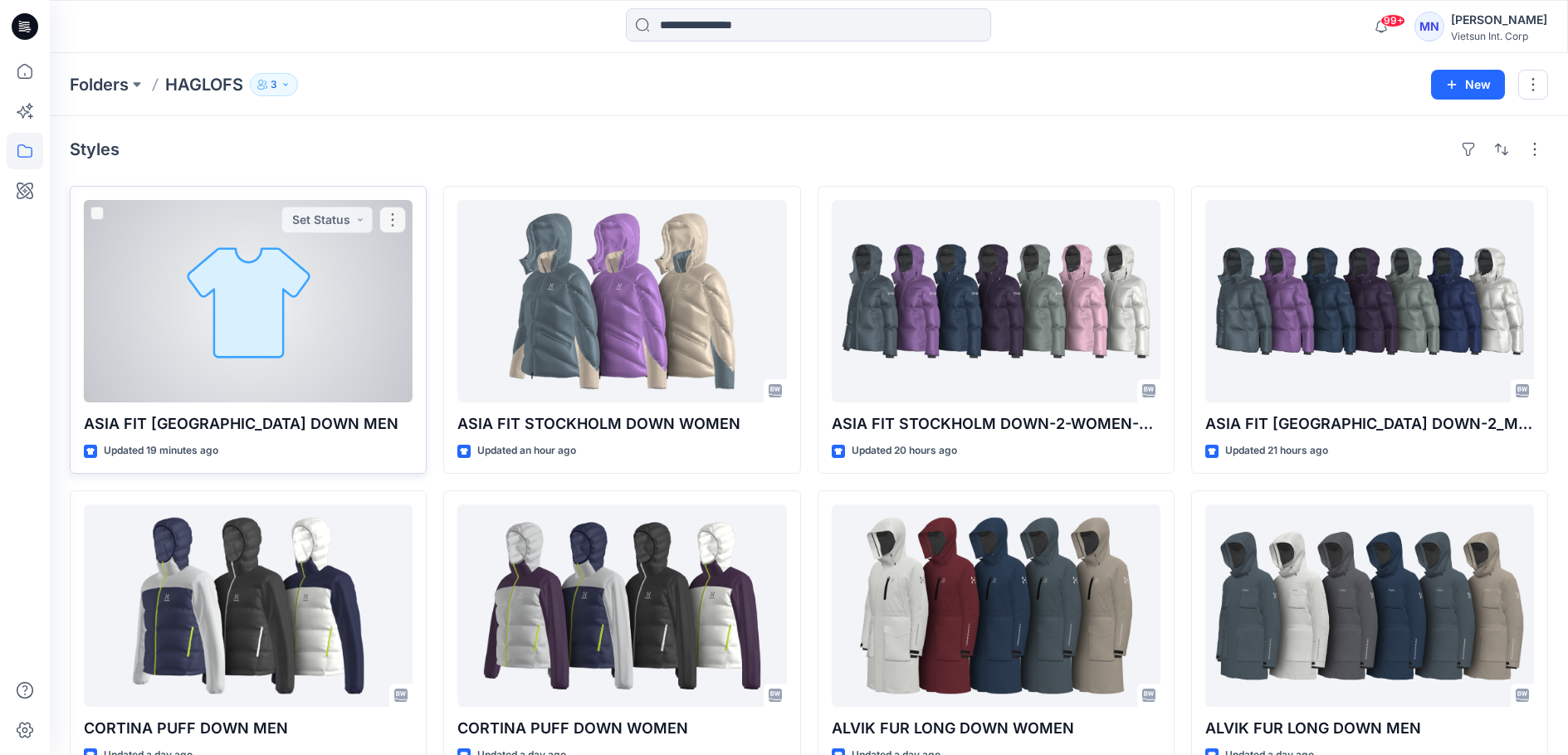
click at [344, 375] on div at bounding box center [247, 301] width 328 height 203
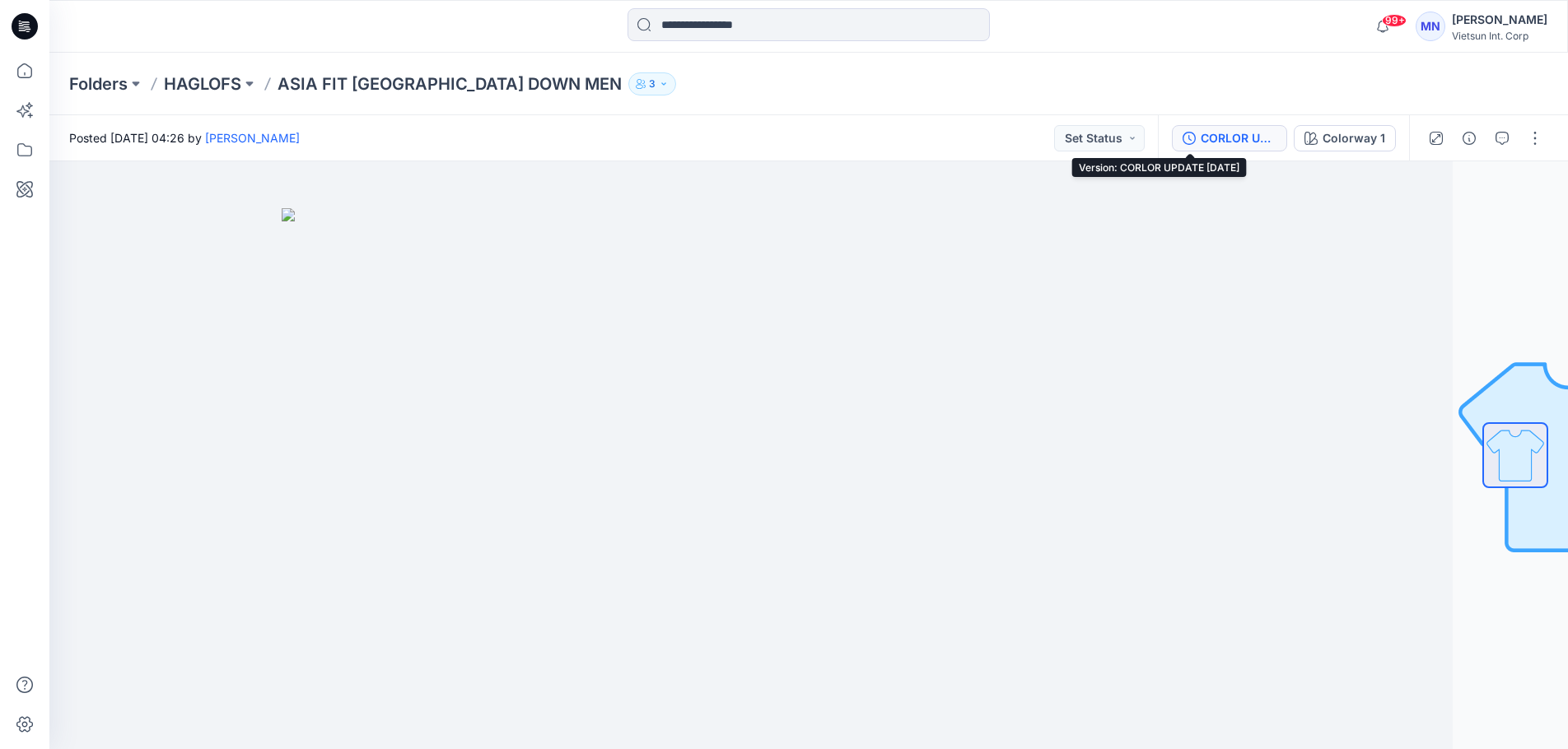
click at [1201, 138] on div "CORLOR UPDATE [DATE]" at bounding box center [1239, 138] width 76 height 18
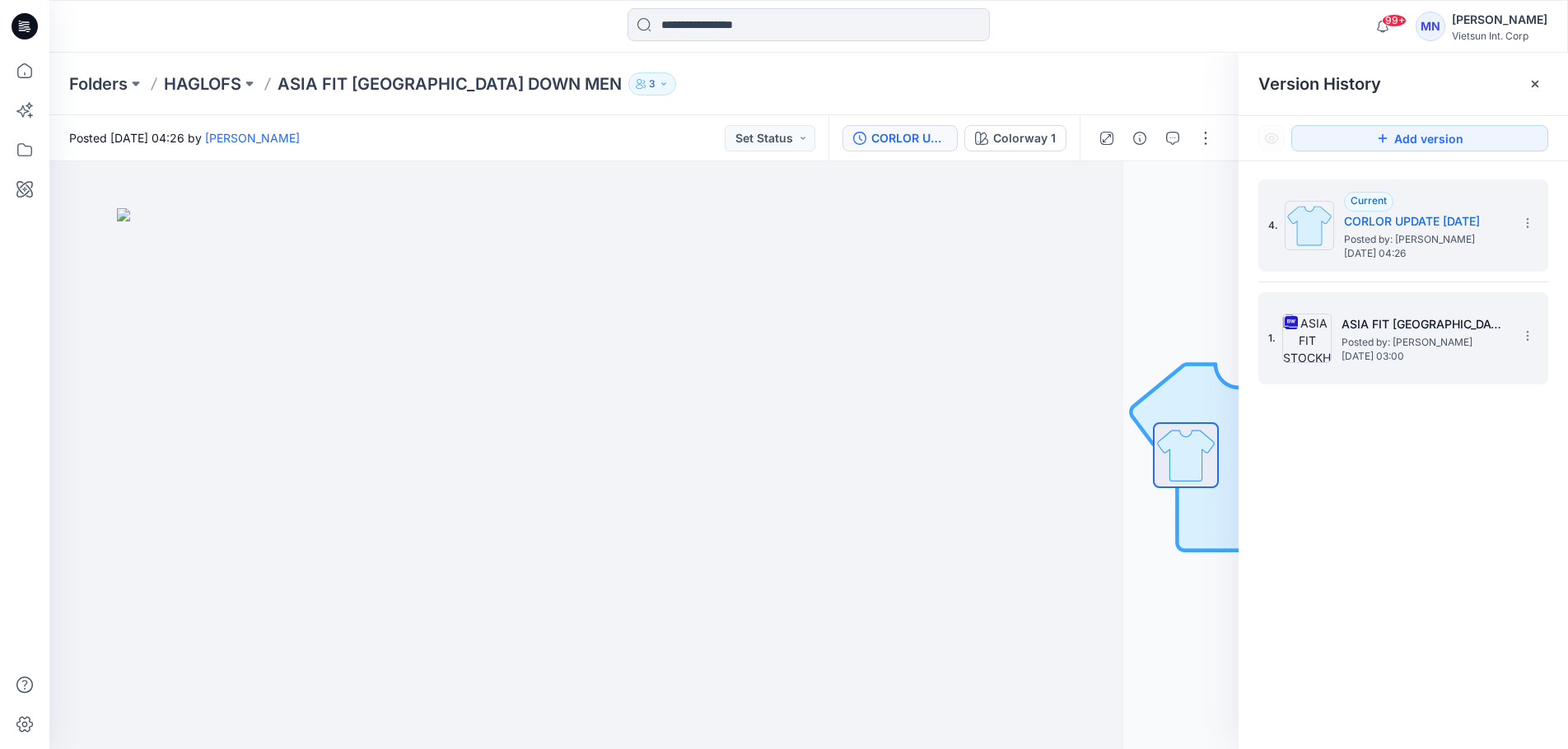
click at [1382, 330] on h5 "ASIA FIT [GEOGRAPHIC_DATA] DOWN MEN" at bounding box center [1423, 324] width 165 height 20
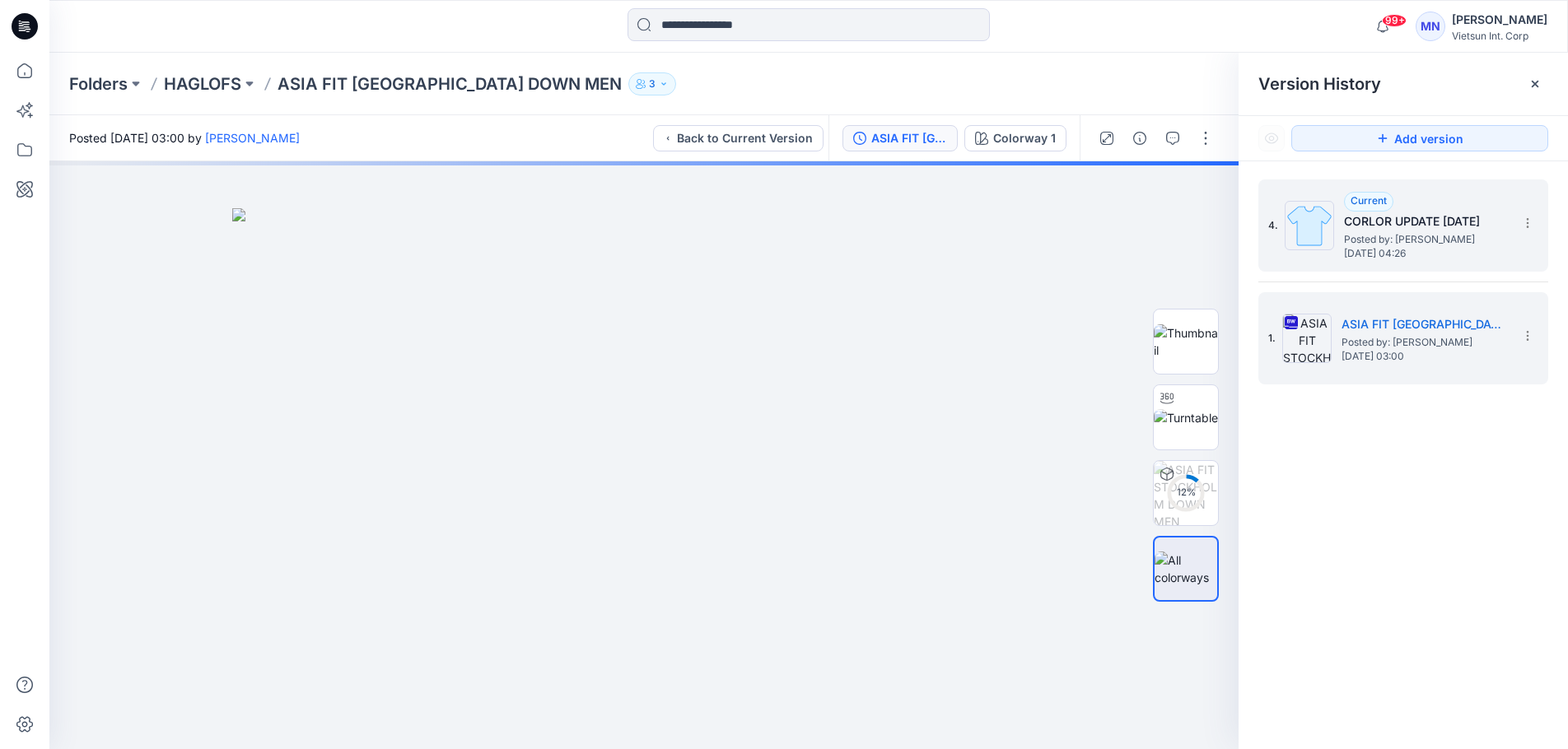
click at [1393, 262] on div "4. Current CORLOR UPDATE 2/10/2025 Posted by: Maianh Nguyen Friday, October 03,…" at bounding box center [1392, 226] width 247 height 79
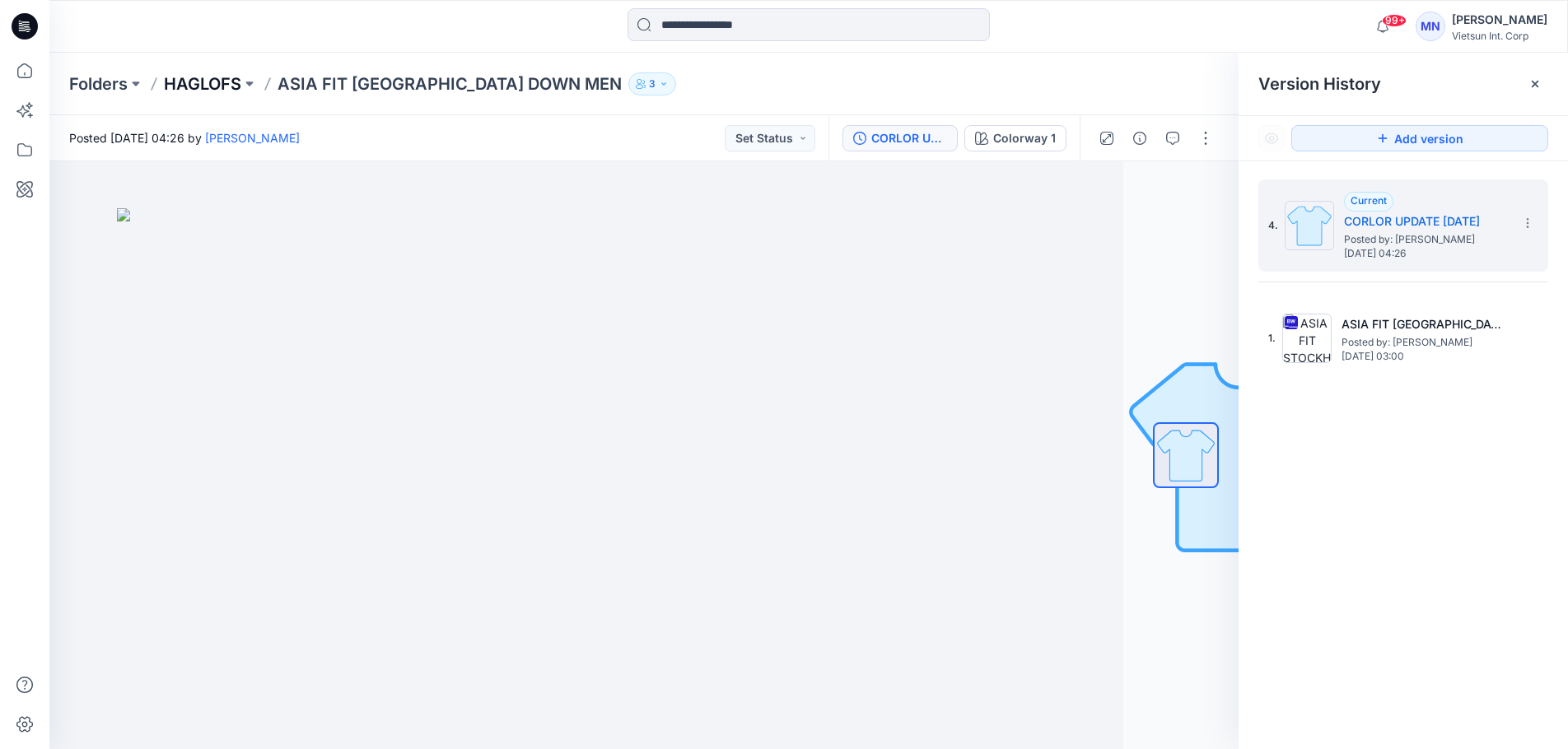
click at [169, 78] on p "HAGLOFS" at bounding box center [203, 84] width 78 height 23
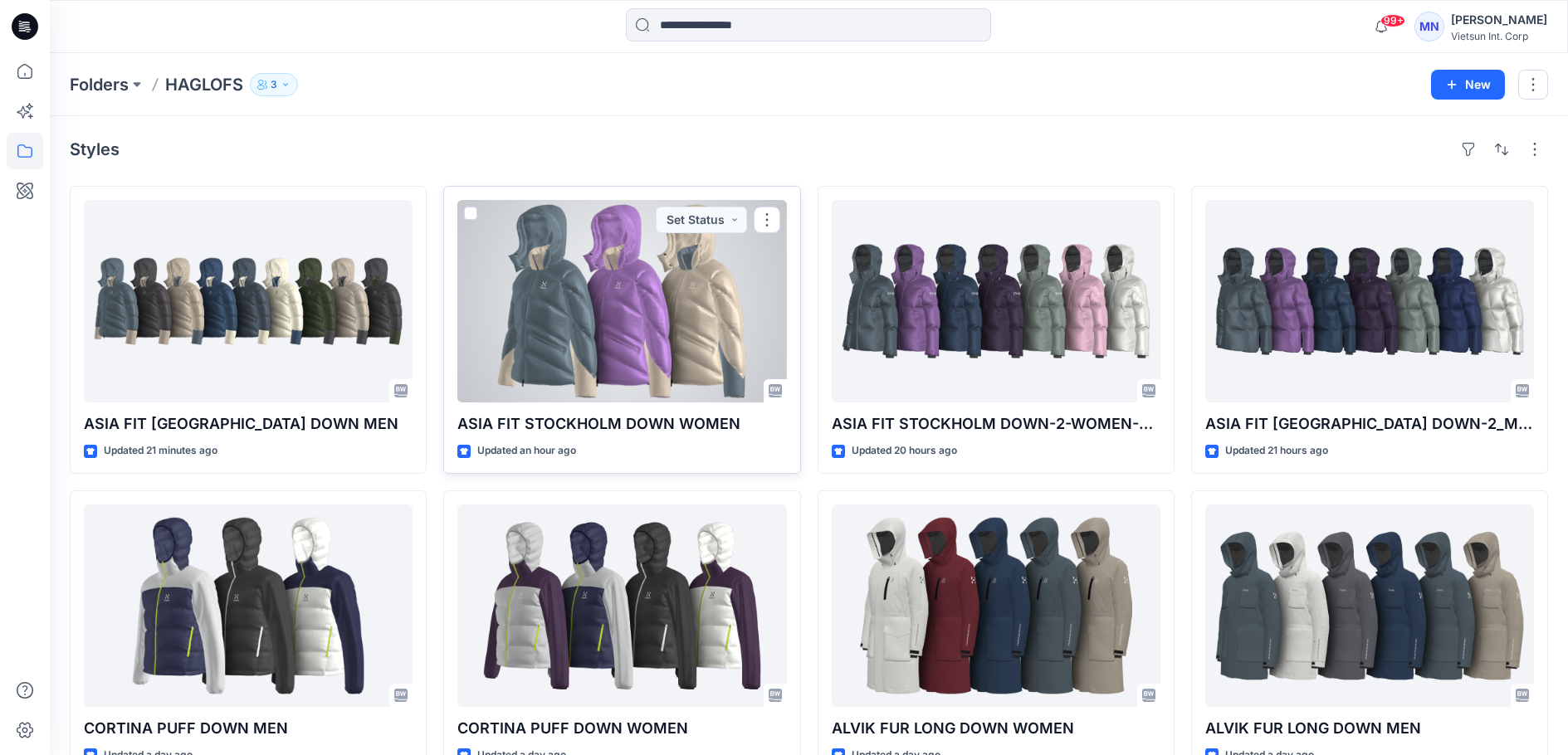
click at [621, 331] on div at bounding box center [622, 301] width 328 height 203
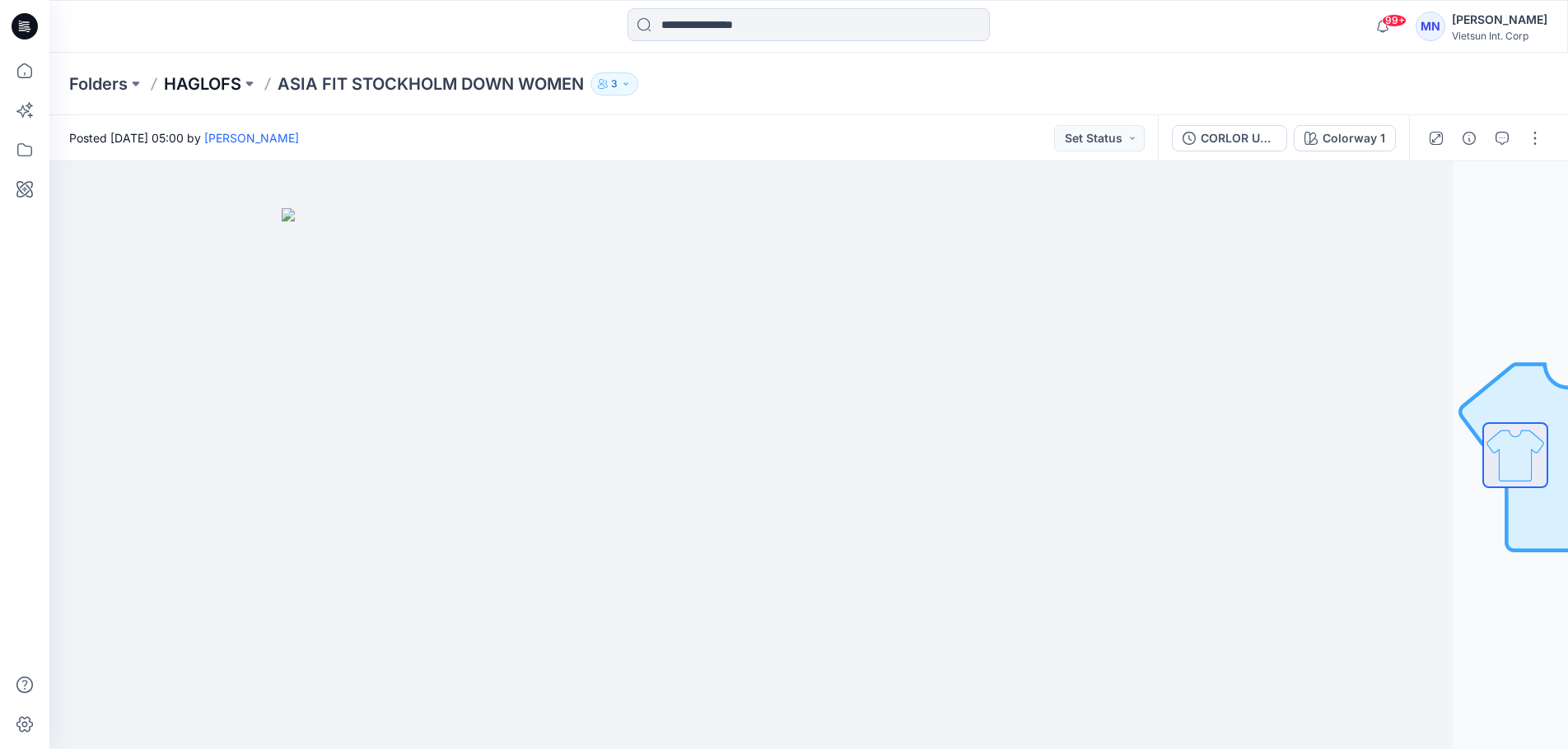
click at [190, 77] on p "HAGLOFS" at bounding box center [203, 84] width 78 height 23
